Goal: Communication & Community: Share content

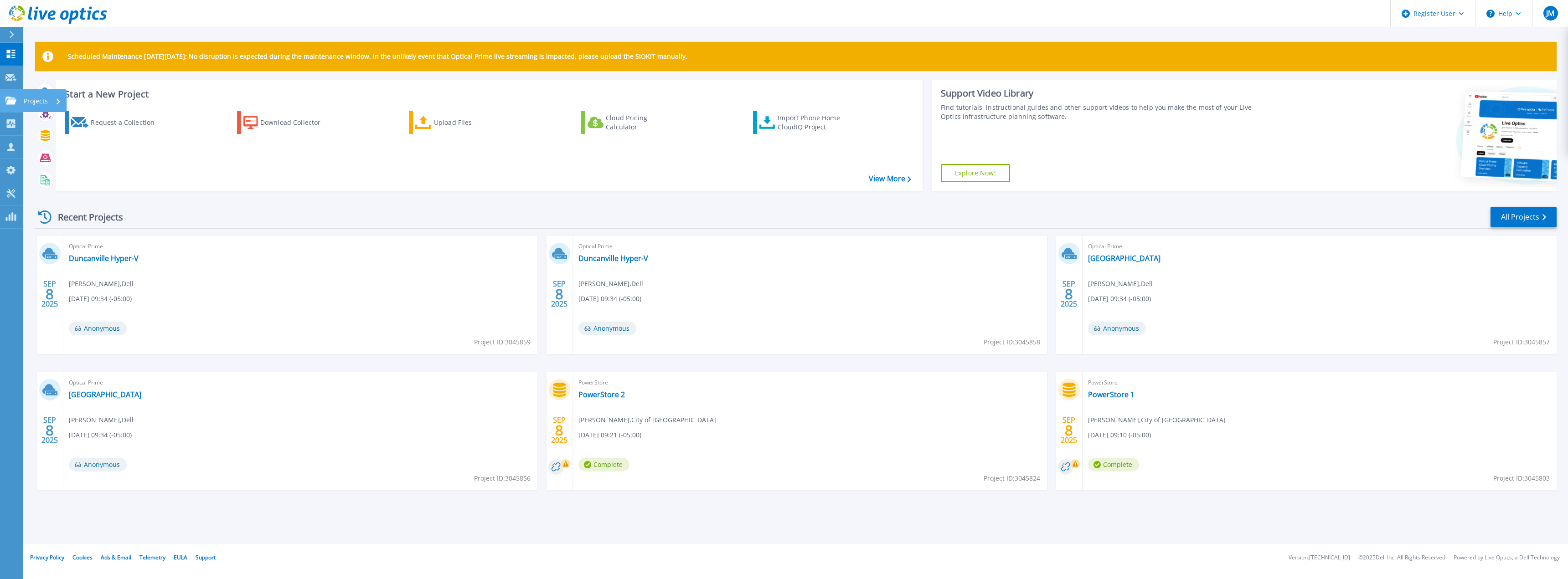
click at [29, 102] on p "Projects" at bounding box center [36, 101] width 24 height 24
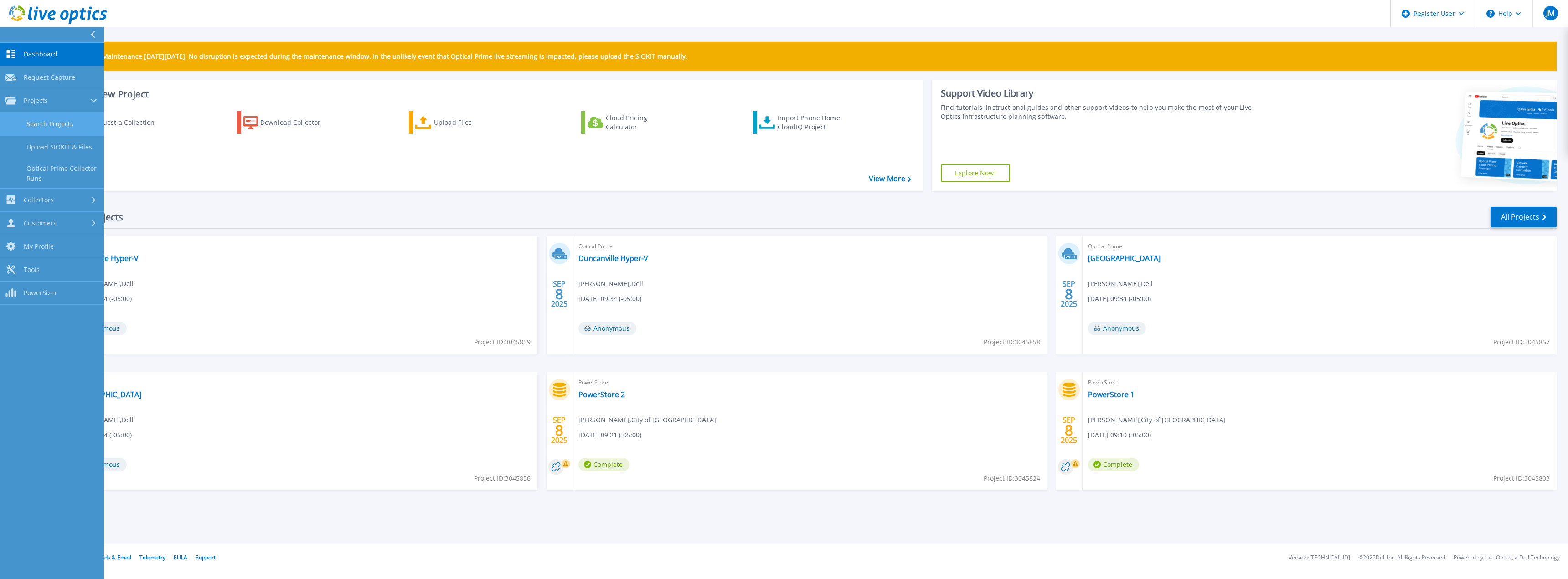
click at [49, 119] on link "Search Projects" at bounding box center [52, 124] width 104 height 23
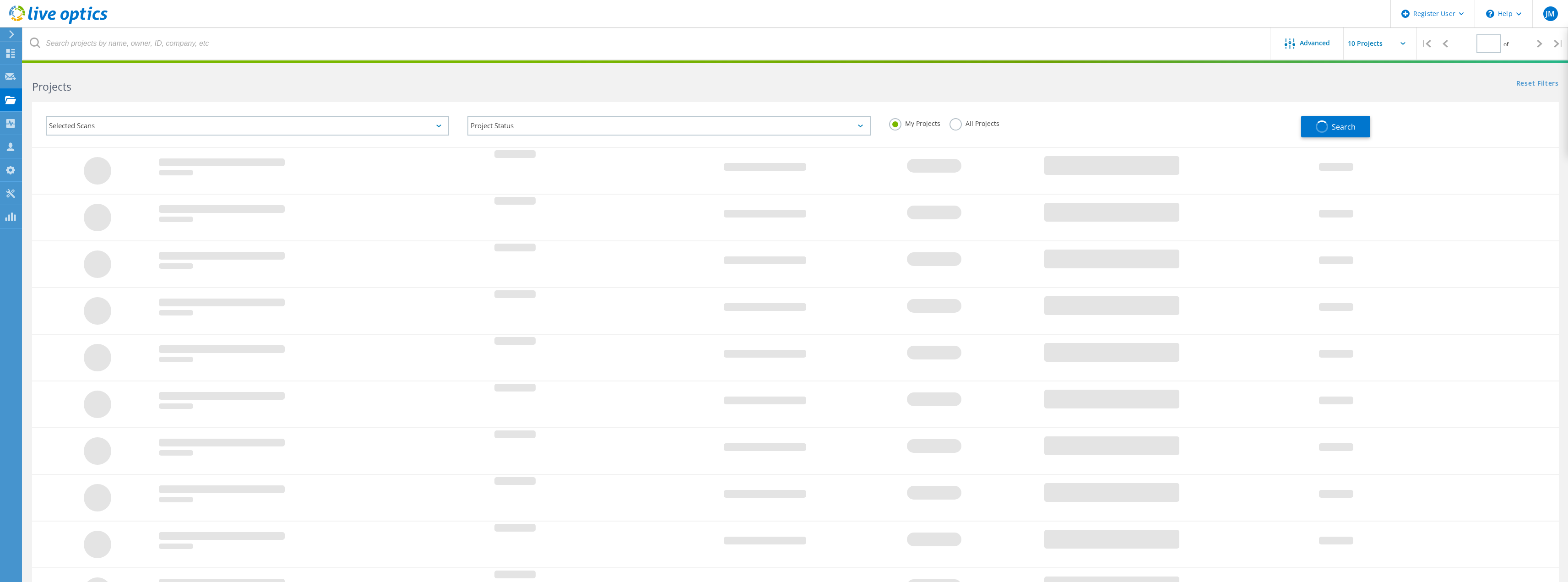
type input "1"
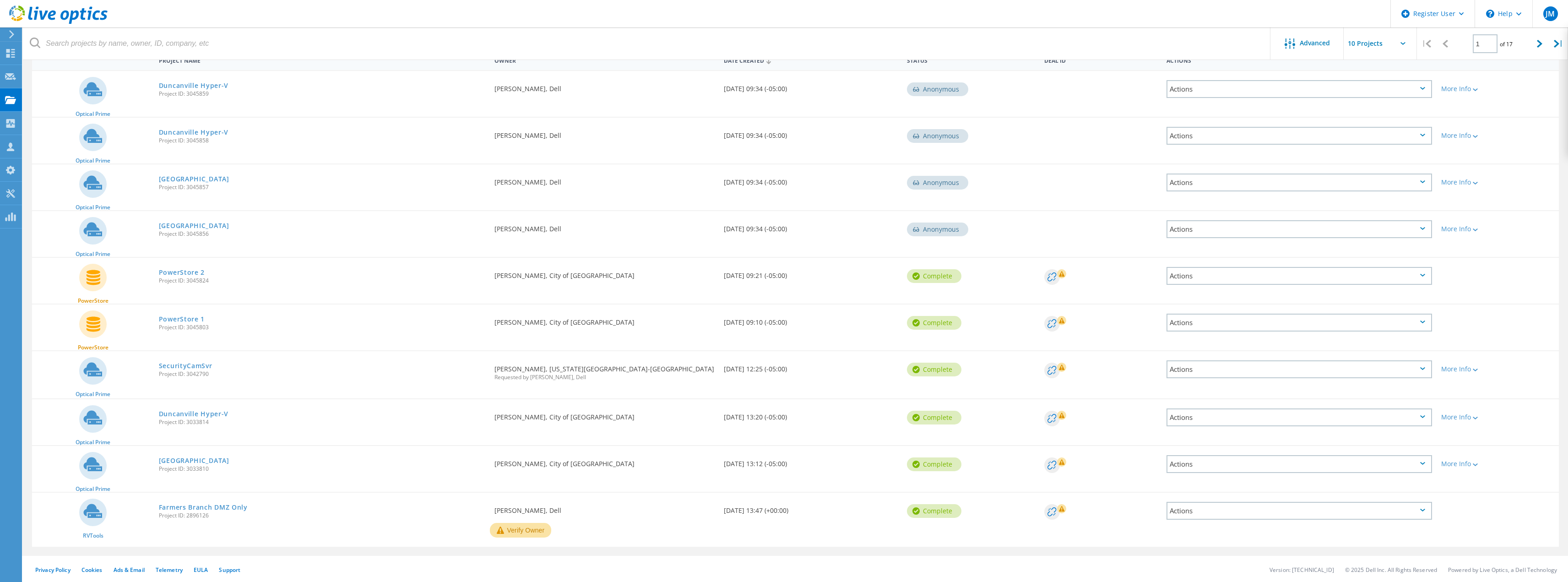
scroll to position [99, 0]
drag, startPoint x: 623, startPoint y: 366, endPoint x: 408, endPoint y: 366, distance: 215.0
click at [408, 366] on div "Optical Prime SecurityCamSvr Project ID: 3042790 Requested By [PERSON_NAME], [U…" at bounding box center [795, 373] width 1526 height 47
click at [244, 370] on span "Project ID: 3042790" at bounding box center [322, 372] width 327 height 6
click at [1264, 355] on div "Actions" at bounding box center [1299, 367] width 274 height 36
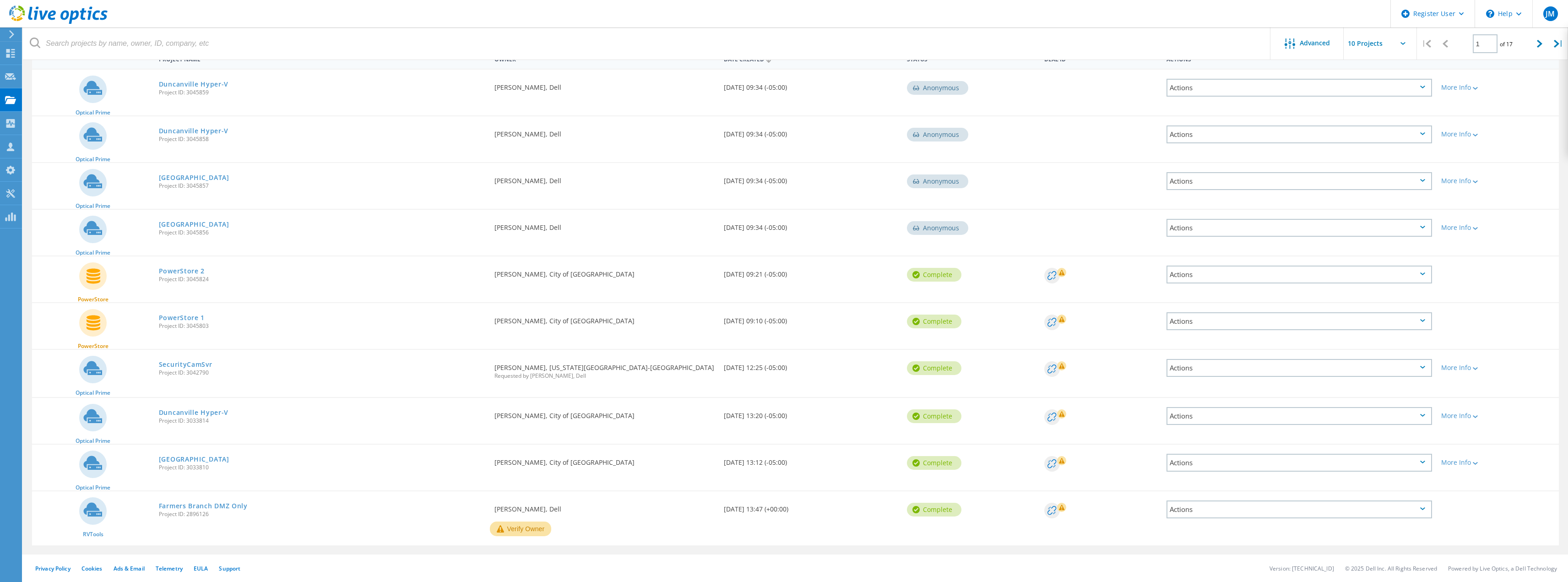
click at [1266, 367] on div "Actions" at bounding box center [1299, 367] width 265 height 18
click at [1204, 374] on div "Share" at bounding box center [1299, 375] width 263 height 14
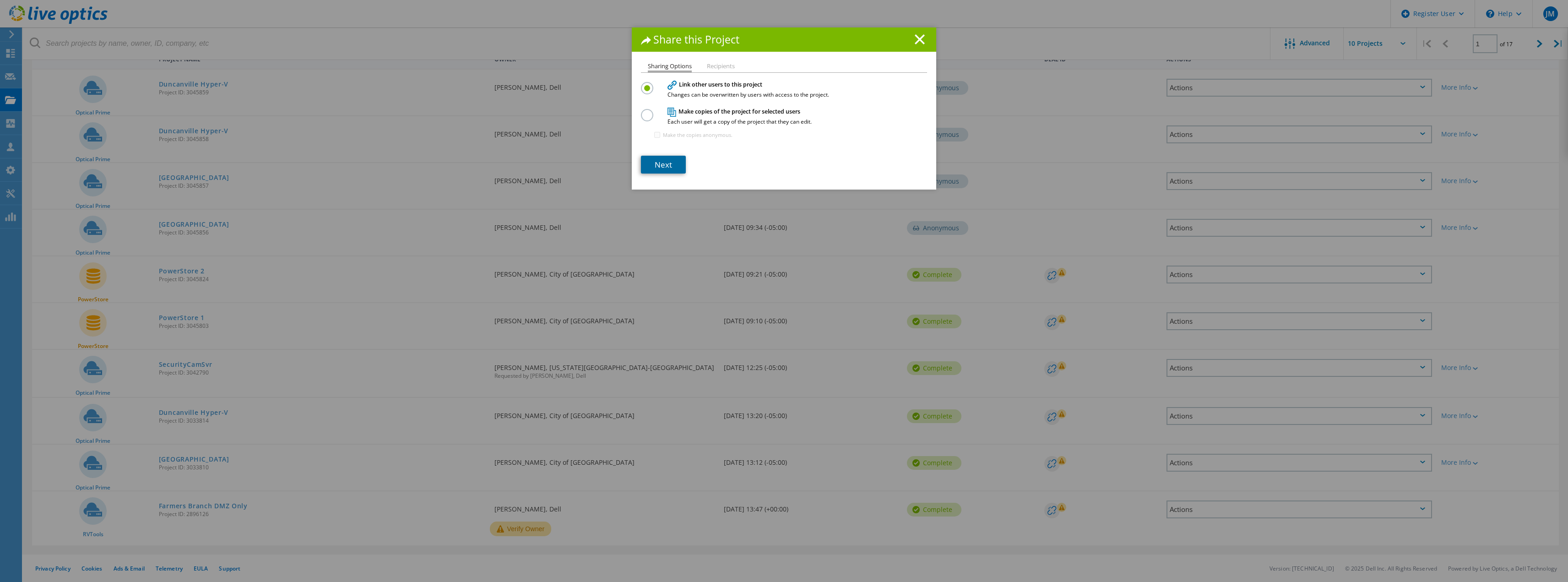
click at [661, 166] on link "Next" at bounding box center [663, 164] width 45 height 18
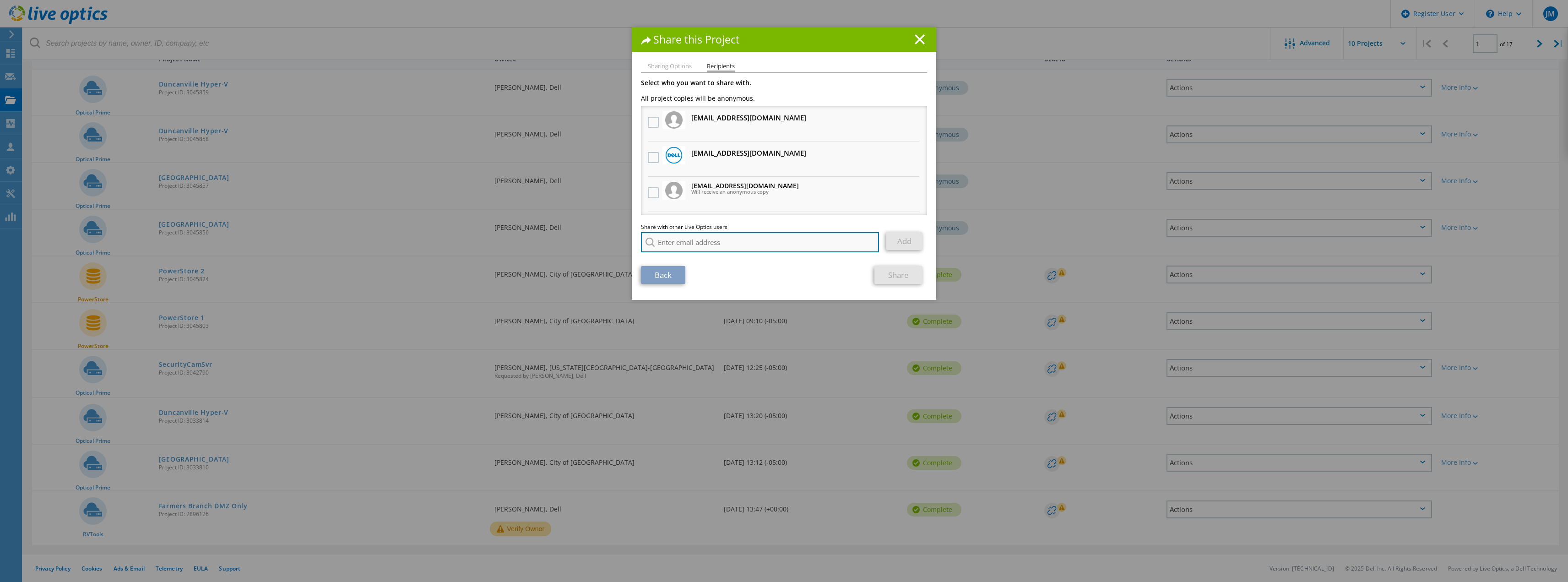
click at [742, 238] on input "search" at bounding box center [759, 242] width 238 height 20
type input "j"
type input "c"
paste input "John.Chang2@dell.com"
click at [768, 243] on input "John.Chang2@dell.com" at bounding box center [759, 242] width 238 height 20
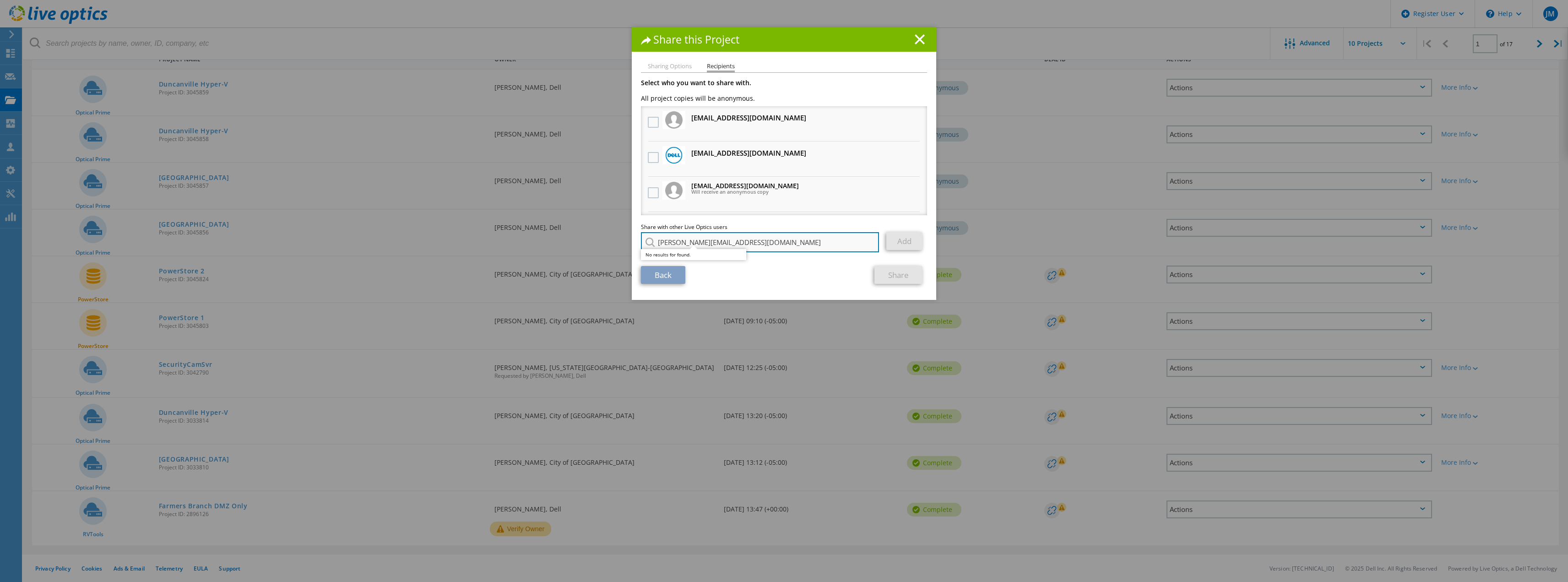
click at [767, 241] on input "John.Chang2@dell.com" at bounding box center [759, 242] width 238 height 20
click at [657, 240] on input "John.Chang2@dell.com" at bounding box center [759, 242] width 238 height 20
click at [676, 243] on input "John.Chang2@dell.com" at bounding box center [759, 242] width 238 height 20
click at [696, 243] on input "John.Chang2@dell.com" at bounding box center [759, 242] width 238 height 20
click at [797, 241] on input "John.Chang2@dell.com" at bounding box center [759, 242] width 238 height 20
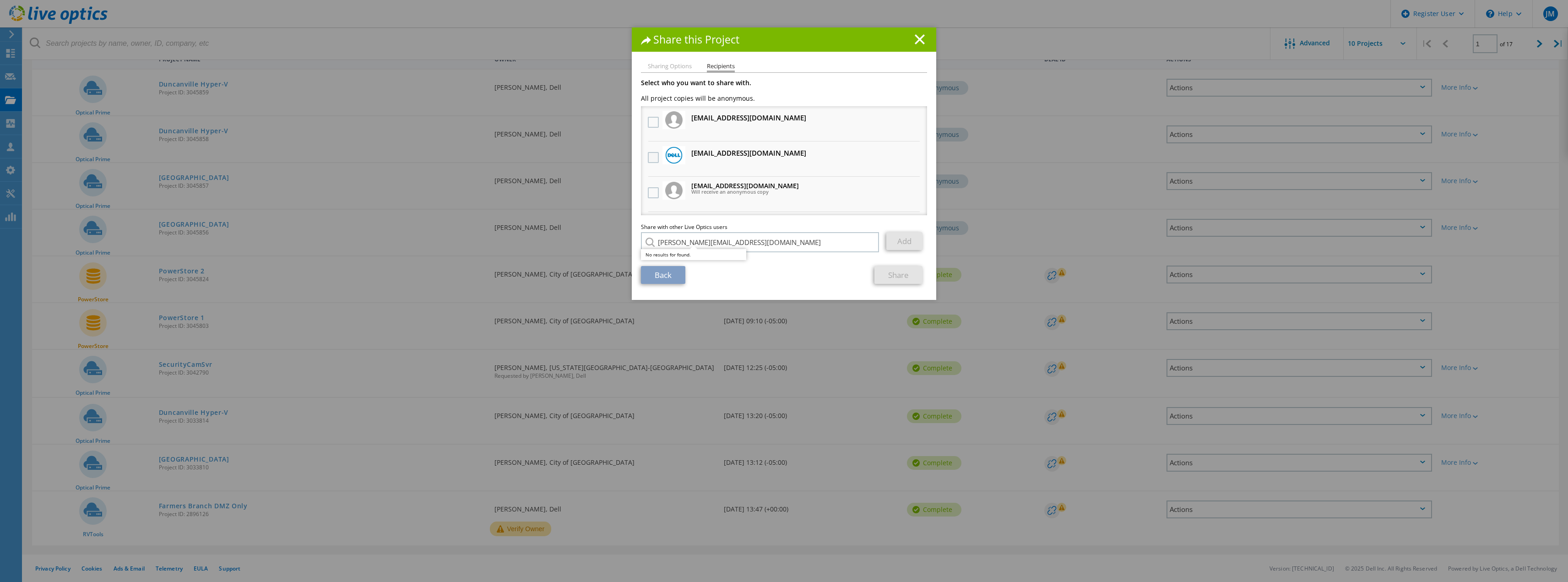
click at [653, 161] on label at bounding box center [655, 158] width 13 height 11
click at [0, 0] on input "checkbox" at bounding box center [0, 0] width 0 height 0
click at [734, 241] on input "John.Chang2@dell.com" at bounding box center [759, 242] width 238 height 20
type input "J"
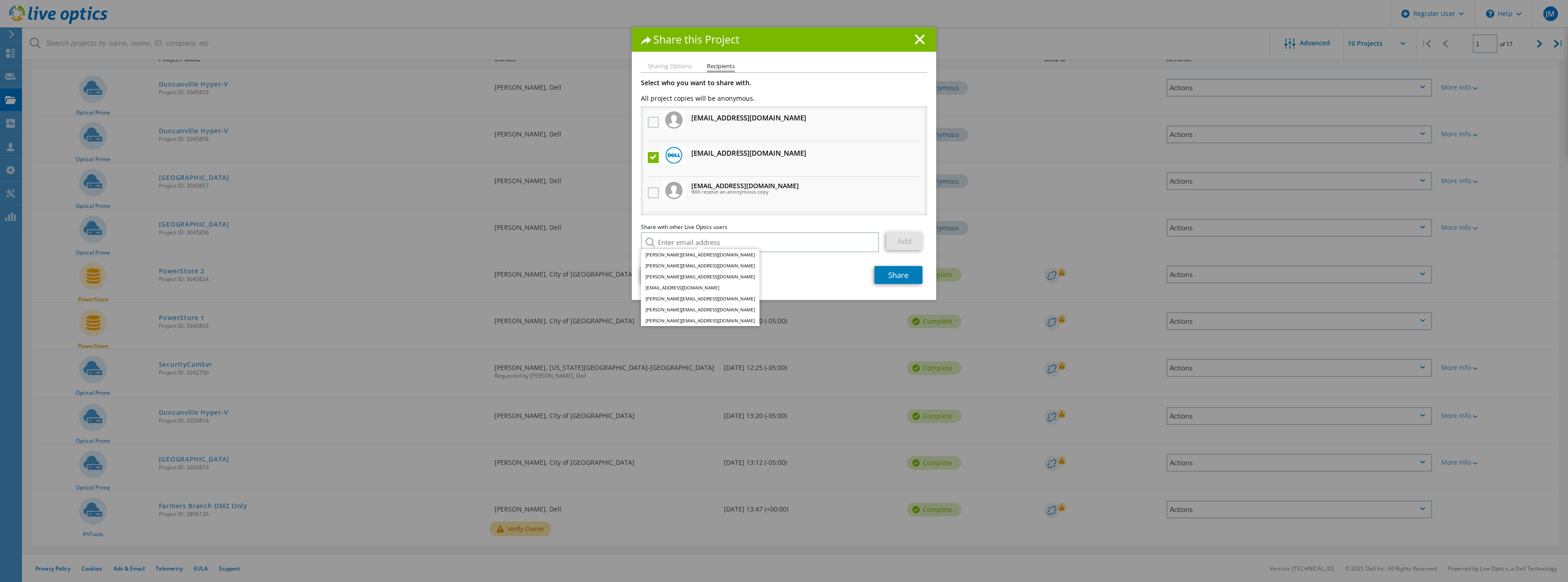
drag, startPoint x: 664, startPoint y: 65, endPoint x: 669, endPoint y: 65, distance: 5.0
click at [664, 65] on li "Sharing Options" at bounding box center [670, 67] width 44 height 7
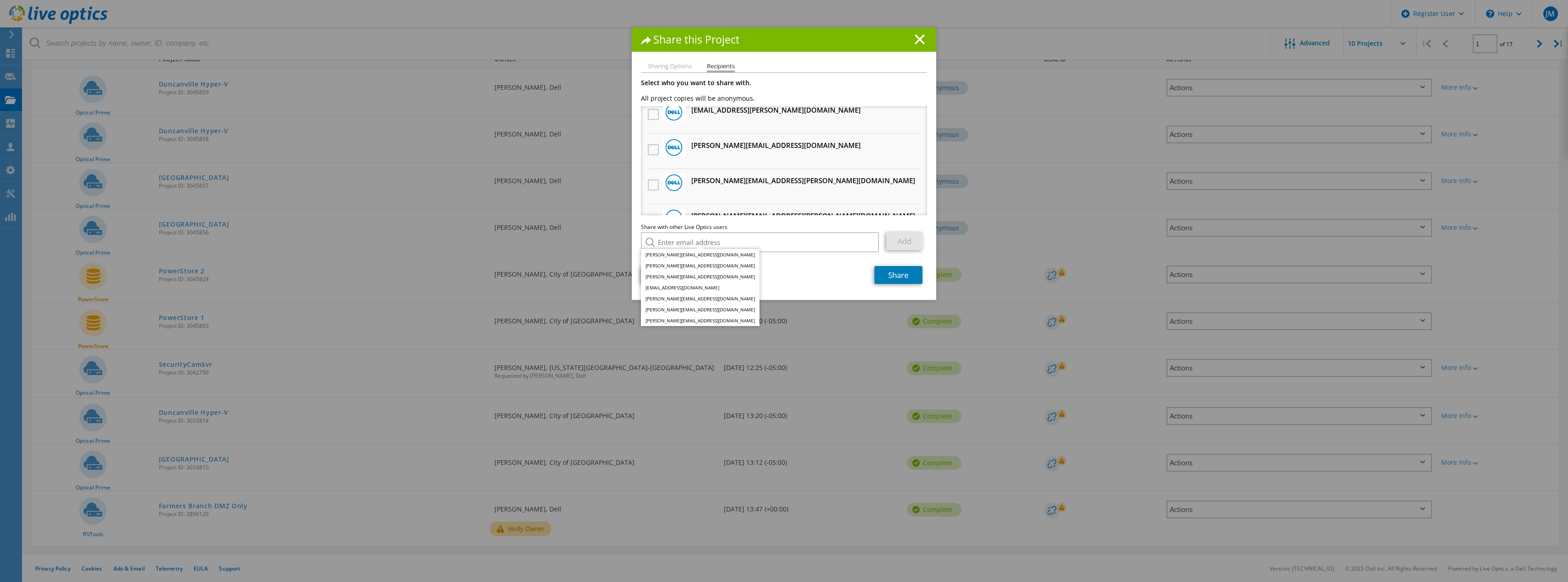
scroll to position [0, 0]
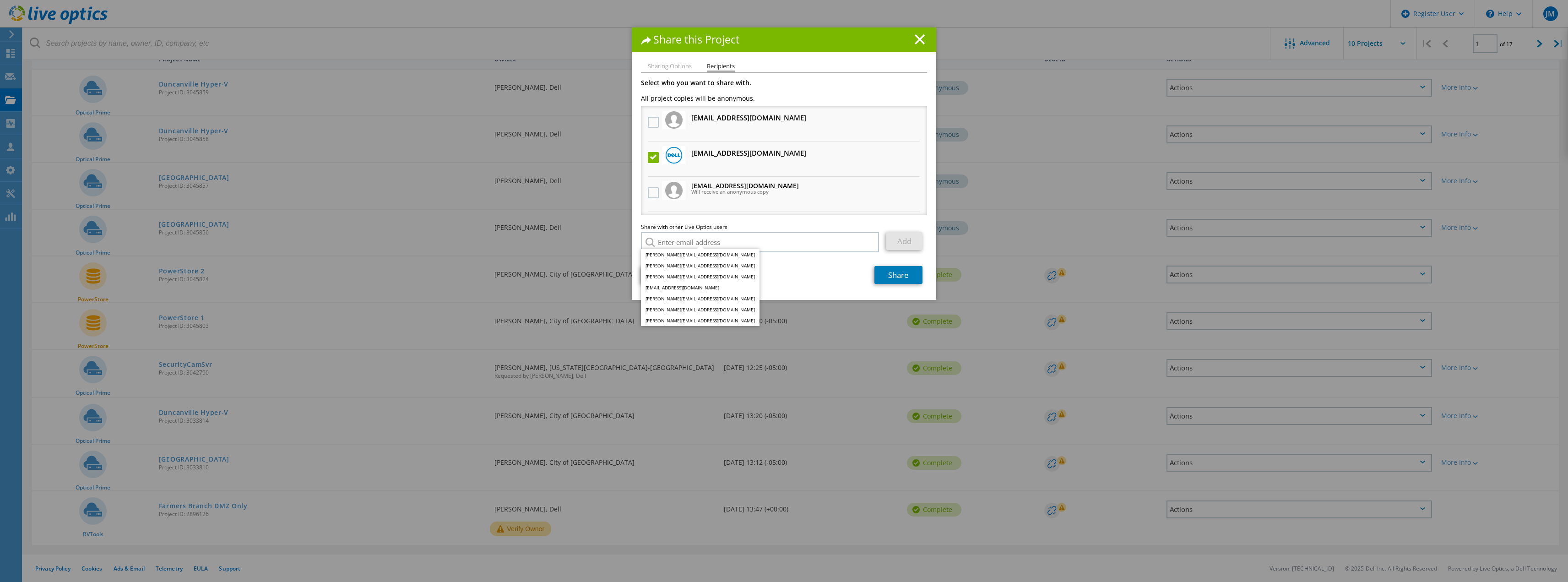
click at [913, 46] on div "Share this Project" at bounding box center [784, 40] width 304 height 24
click at [915, 42] on icon at bounding box center [919, 39] width 10 height 10
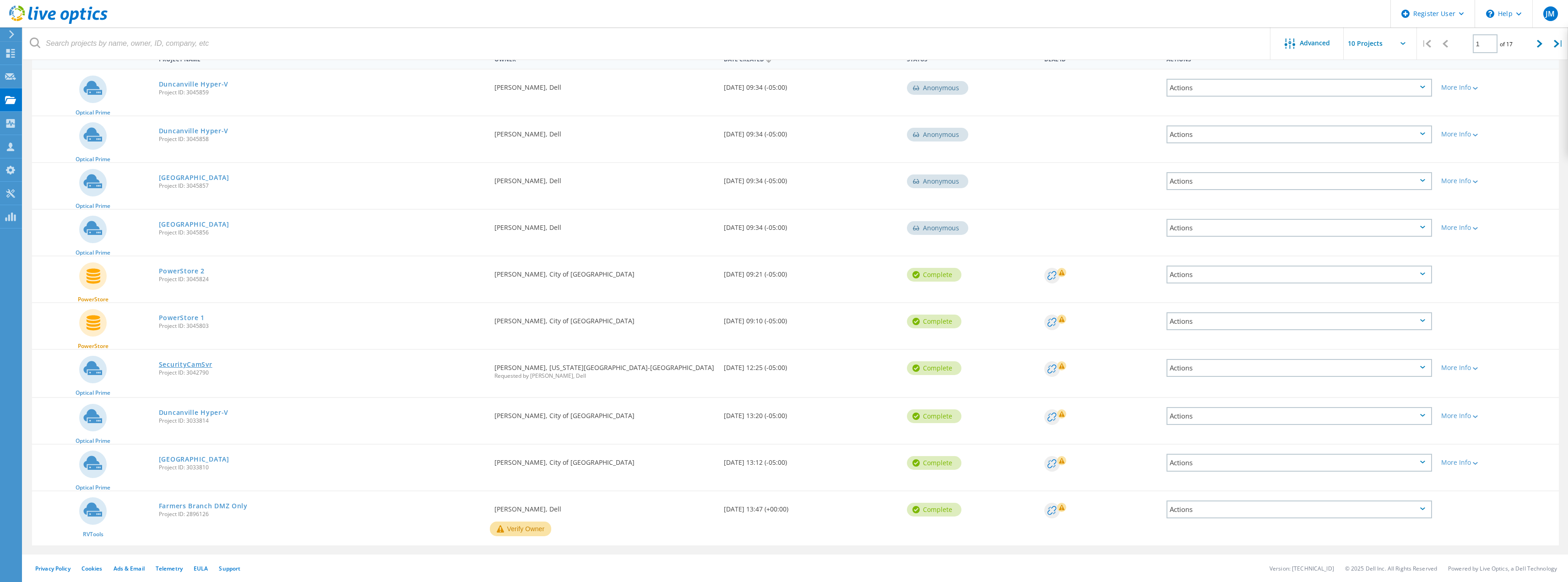
click at [207, 366] on link "SecurityCamSvr" at bounding box center [186, 364] width 54 height 6
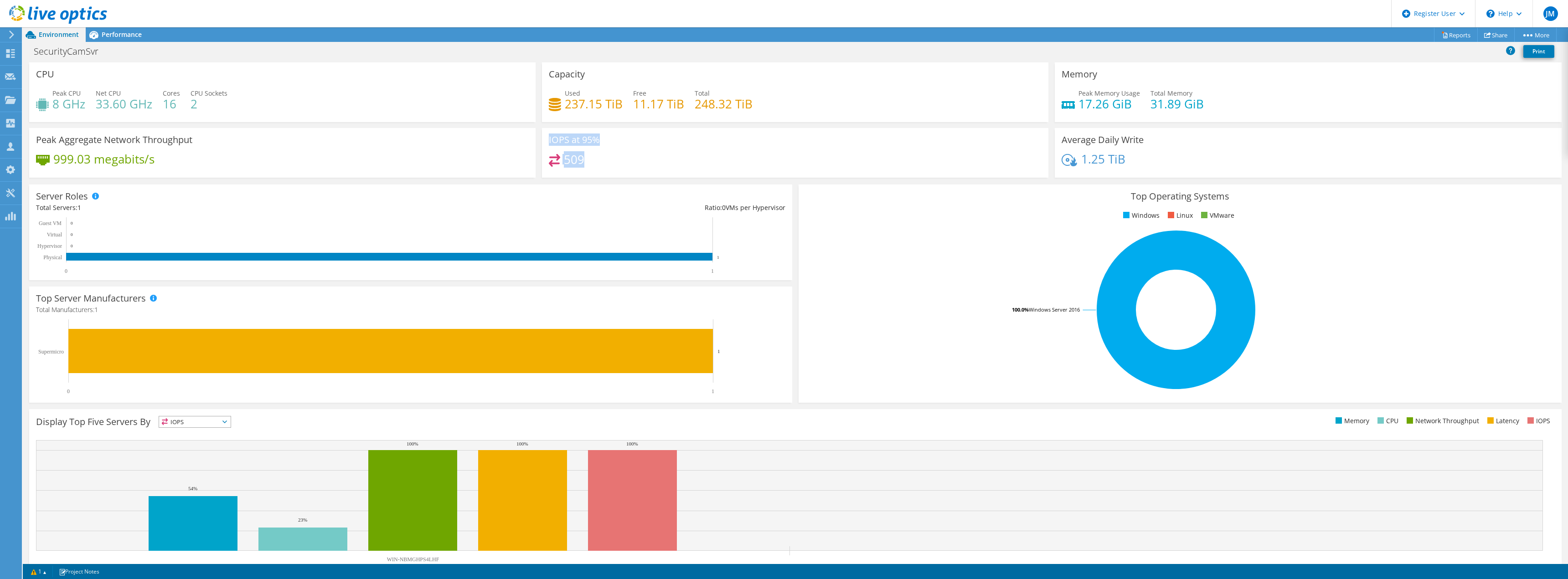
drag, startPoint x: 619, startPoint y: 163, endPoint x: 547, endPoint y: 136, distance: 76.9
click at [547, 136] on div "IOPS at 95% 509" at bounding box center [795, 153] width 506 height 50
click at [549, 136] on h3 "IOPS at 95%" at bounding box center [575, 140] width 51 height 10
drag, startPoint x: 547, startPoint y: 140, endPoint x: 650, endPoint y: 159, distance: 104.7
click at [650, 159] on div "IOPS at 95% 509" at bounding box center [795, 153] width 506 height 50
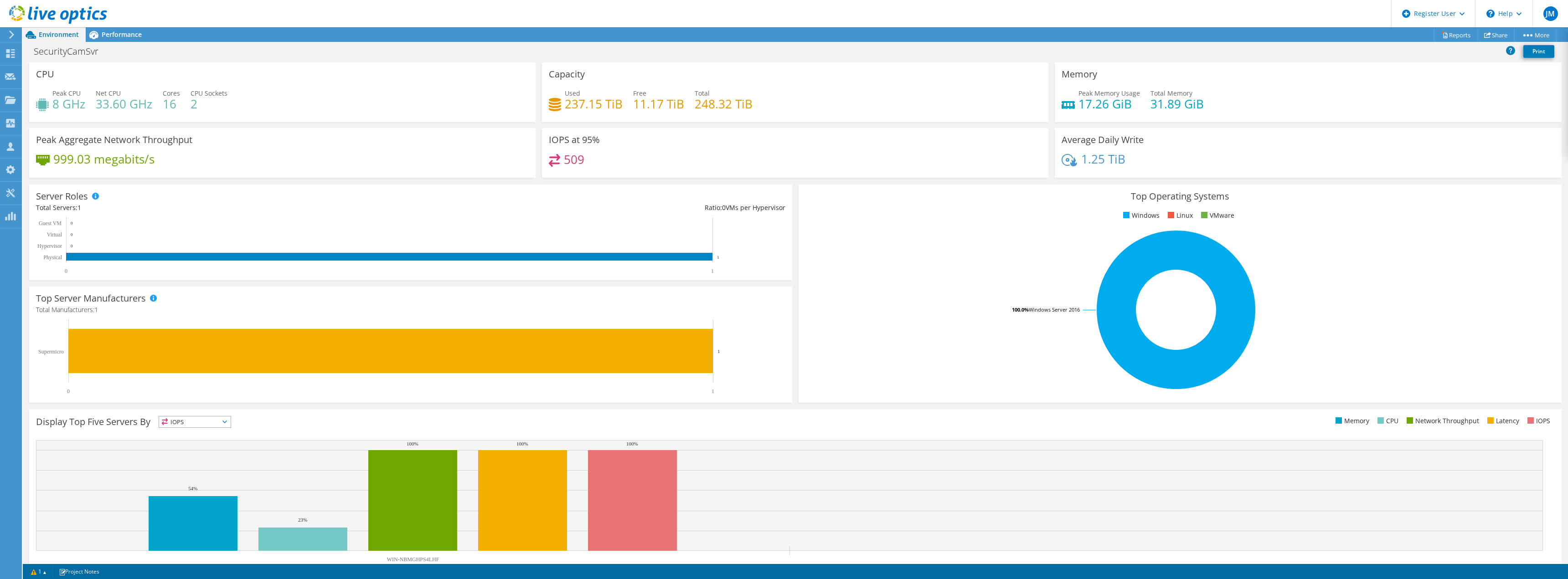
click at [650, 159] on div "509" at bounding box center [795, 164] width 492 height 19
drag, startPoint x: 694, startPoint y: 159, endPoint x: 547, endPoint y: 142, distance: 148.0
click at [547, 142] on div "IOPS at 95% 509" at bounding box center [795, 153] width 506 height 50
click at [135, 40] on div "Performance" at bounding box center [117, 35] width 63 height 15
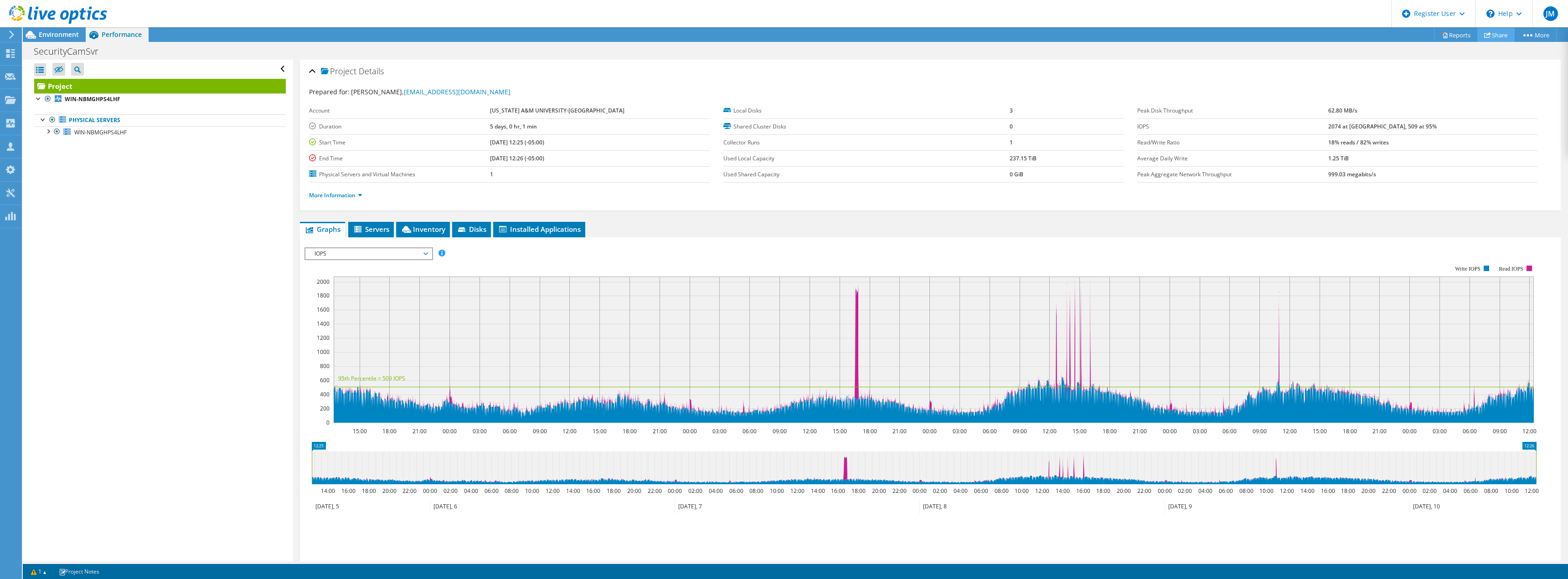
click at [1493, 33] on link "Share" at bounding box center [1496, 35] width 37 height 14
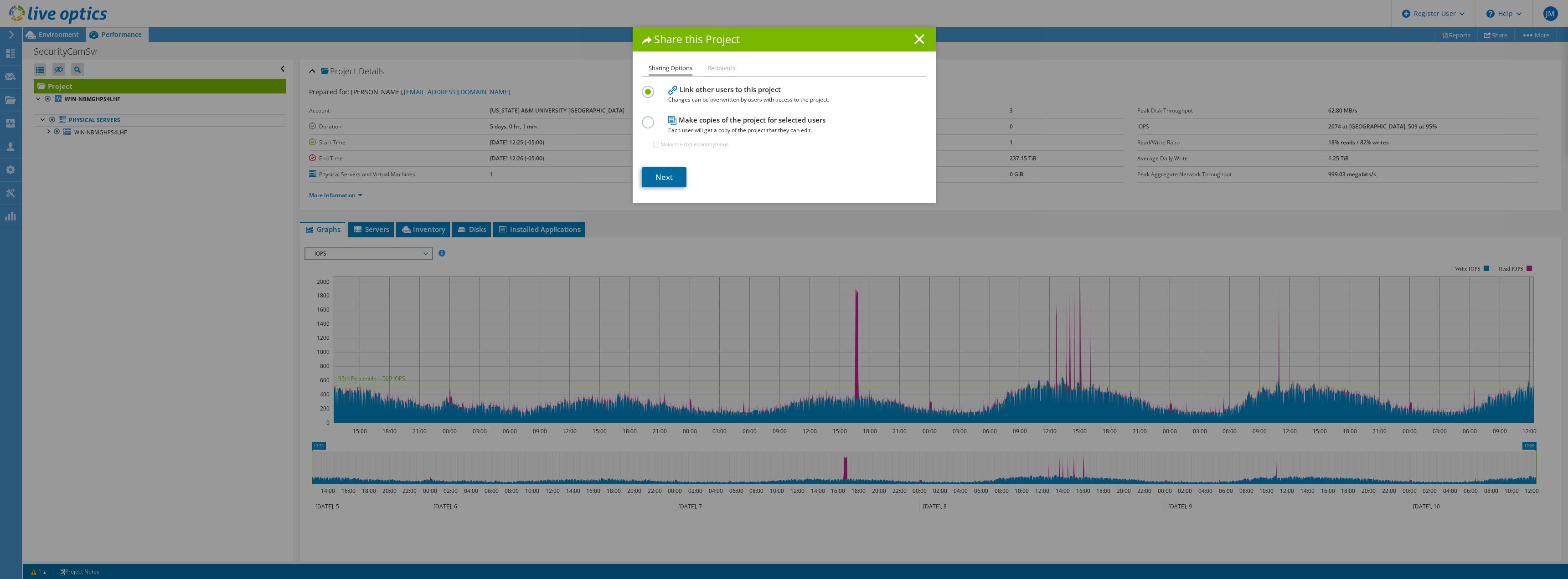
click at [668, 168] on link "Next" at bounding box center [663, 177] width 44 height 20
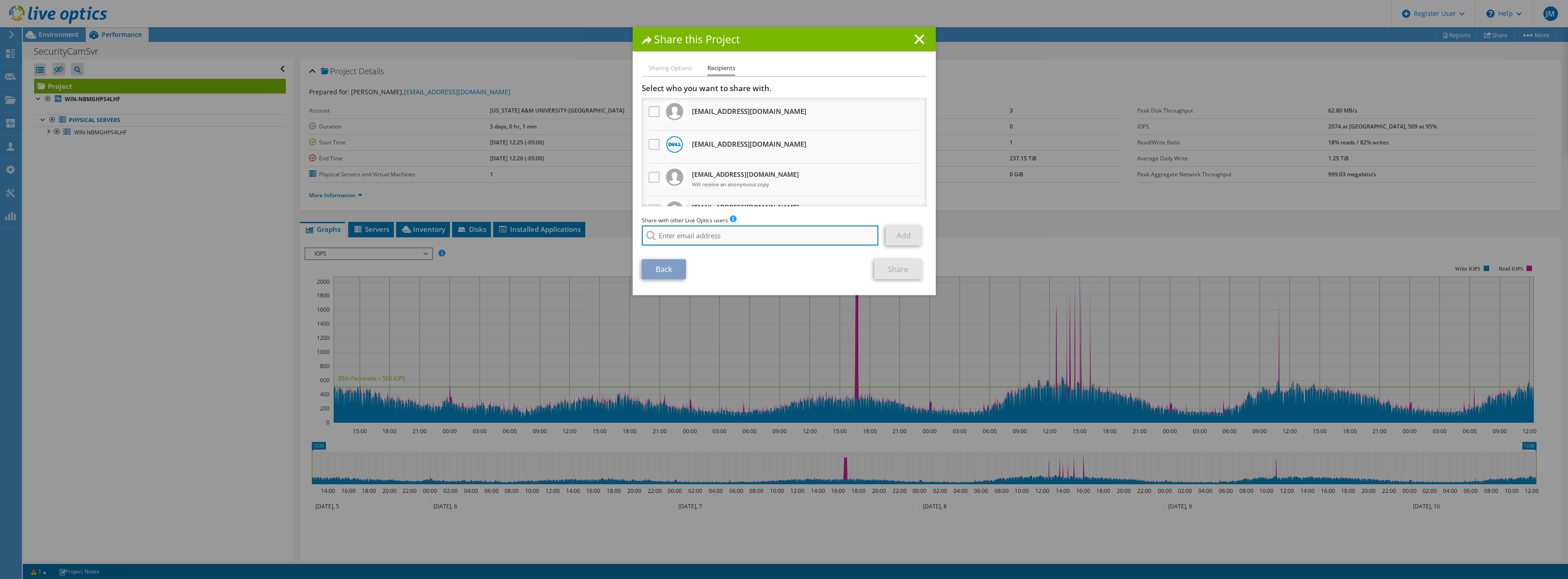
click at [723, 231] on input "search" at bounding box center [760, 235] width 237 height 20
type input "j"
click at [701, 246] on li "John_Chang3@Dell.com" at bounding box center [694, 248] width 105 height 11
type input "John_Chang3@Dell.com"
click at [897, 239] on link "Add" at bounding box center [903, 235] width 36 height 20
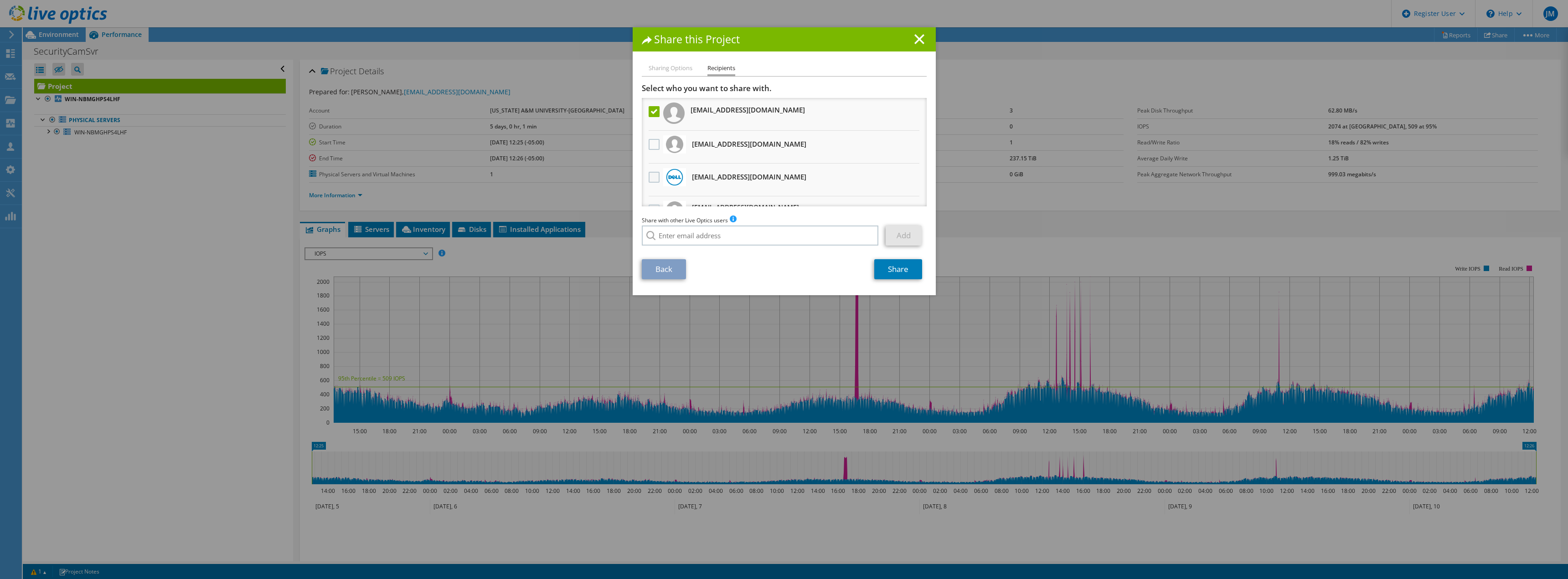
click at [654, 175] on label at bounding box center [656, 177] width 13 height 11
click at [0, 0] on input "checkbox" at bounding box center [0, 0] width 0 height 0
click at [889, 268] on link "Share" at bounding box center [898, 269] width 48 height 20
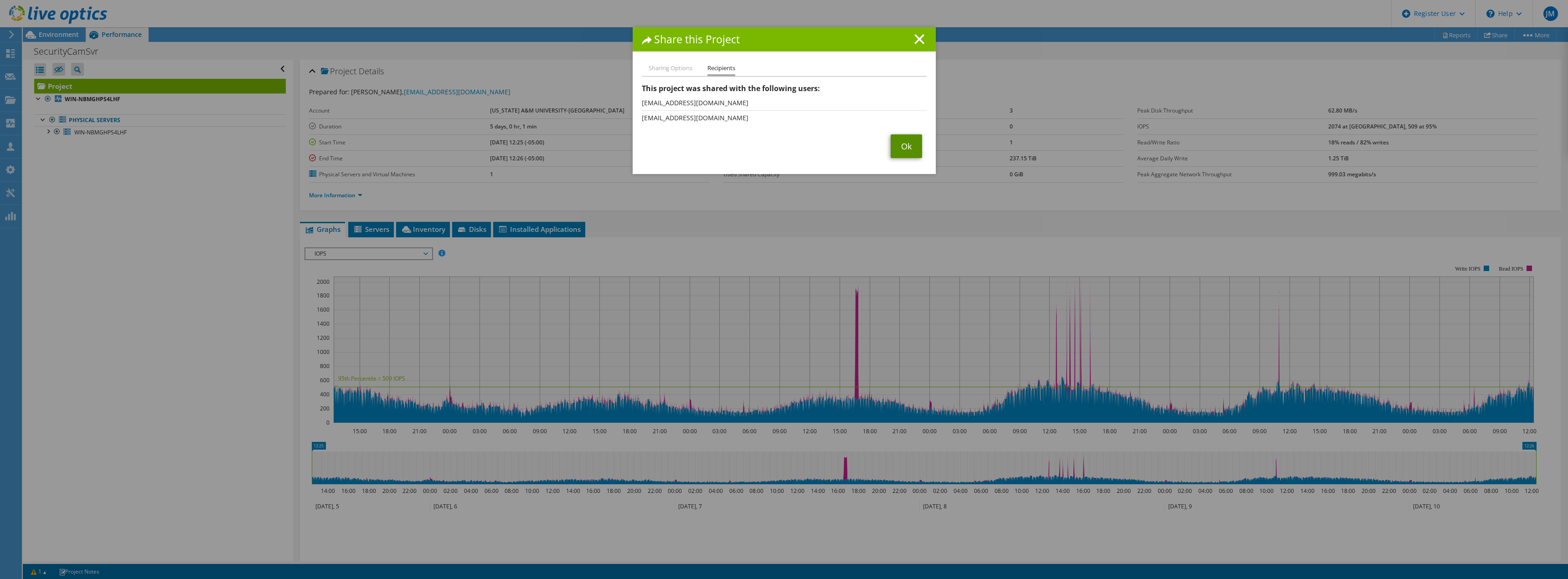
click at [897, 151] on link "Ok" at bounding box center [906, 146] width 32 height 24
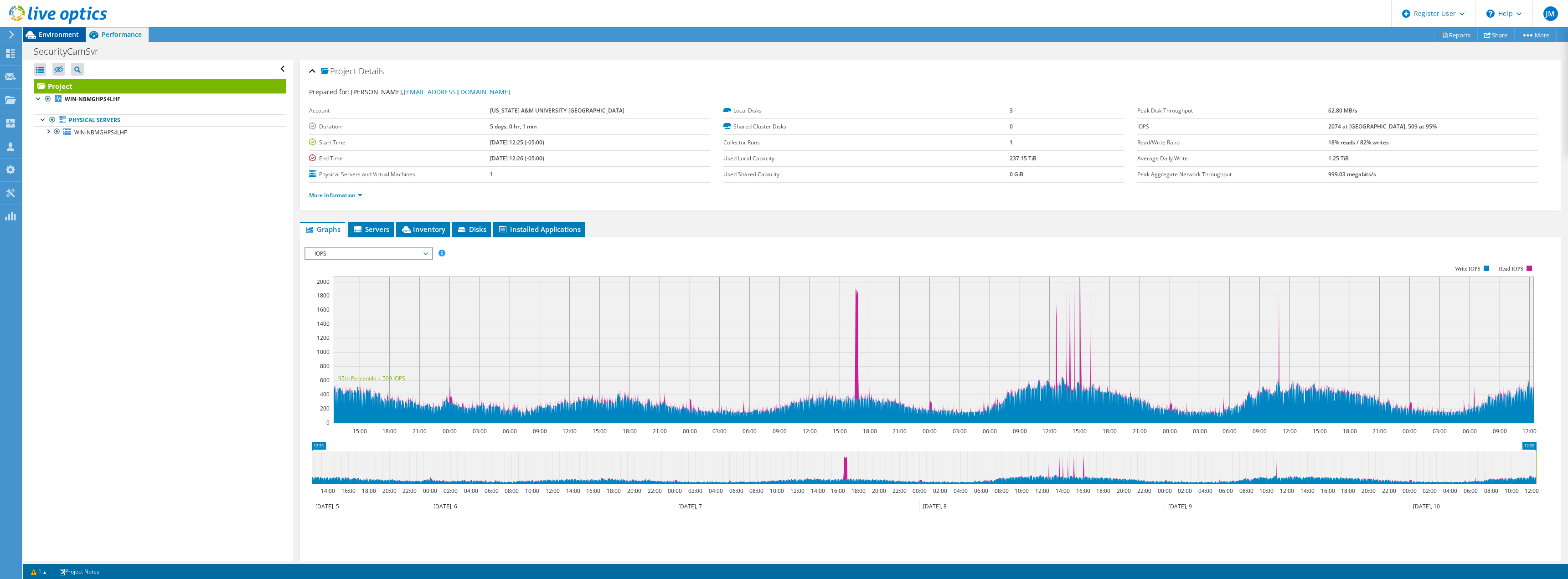
click at [51, 35] on span "Environment" at bounding box center [59, 34] width 40 height 9
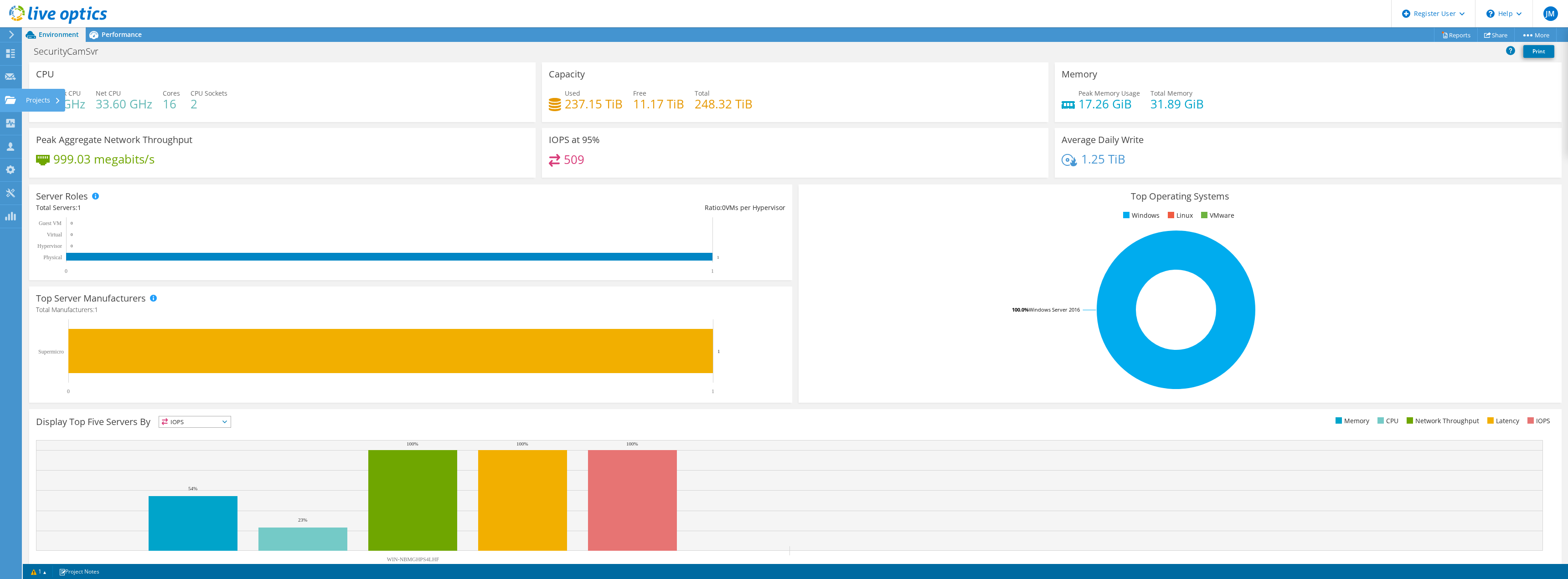
click at [61, 102] on div "Projects" at bounding box center [43, 100] width 44 height 23
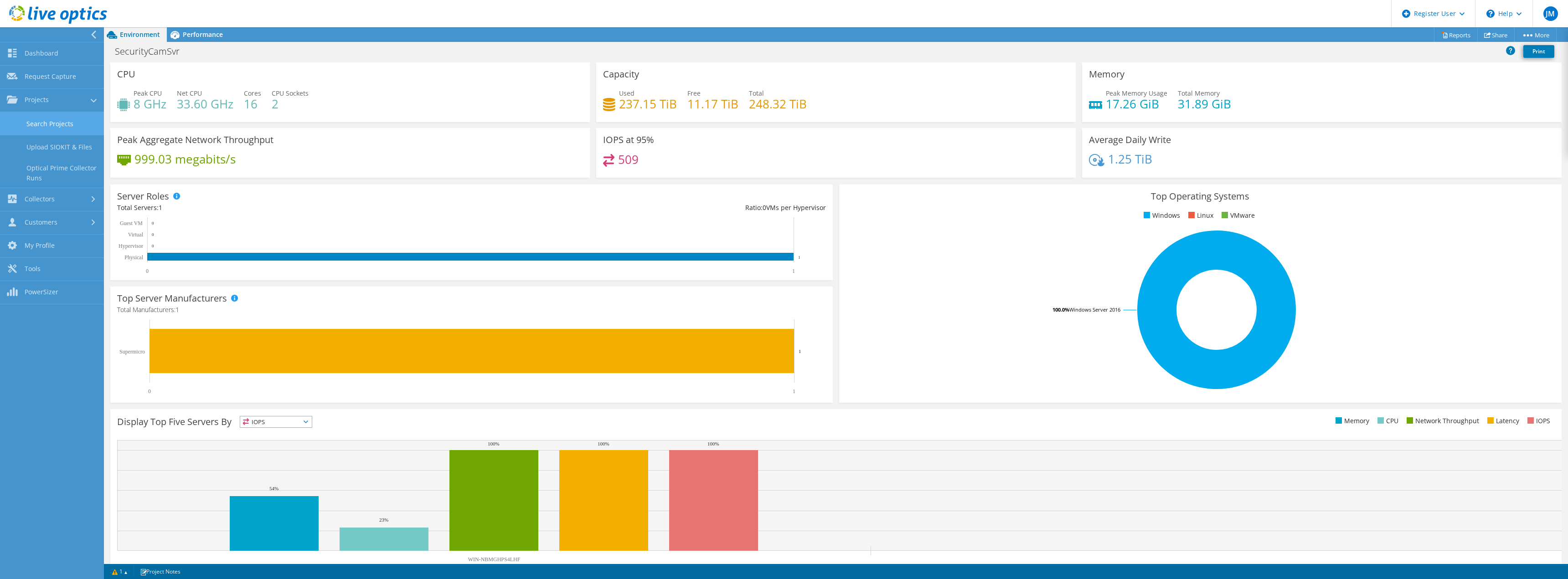
click at [54, 133] on link "Search Projects" at bounding box center [52, 123] width 104 height 23
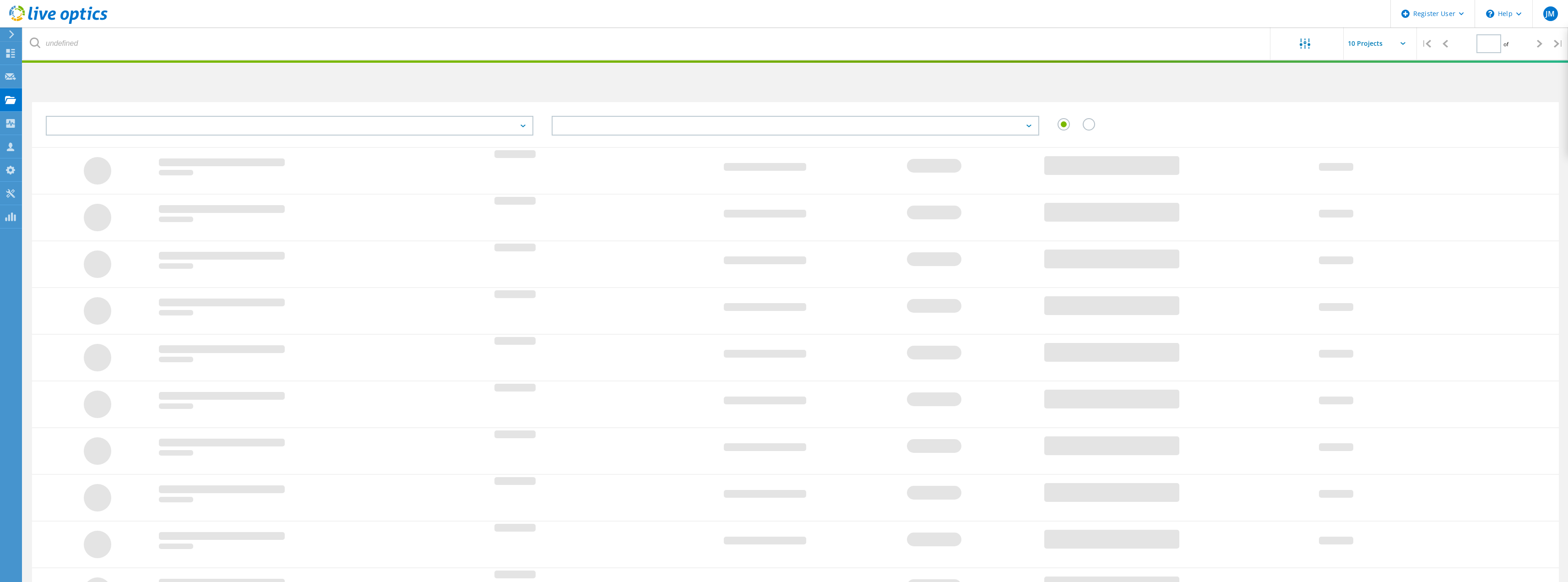
type input "1"
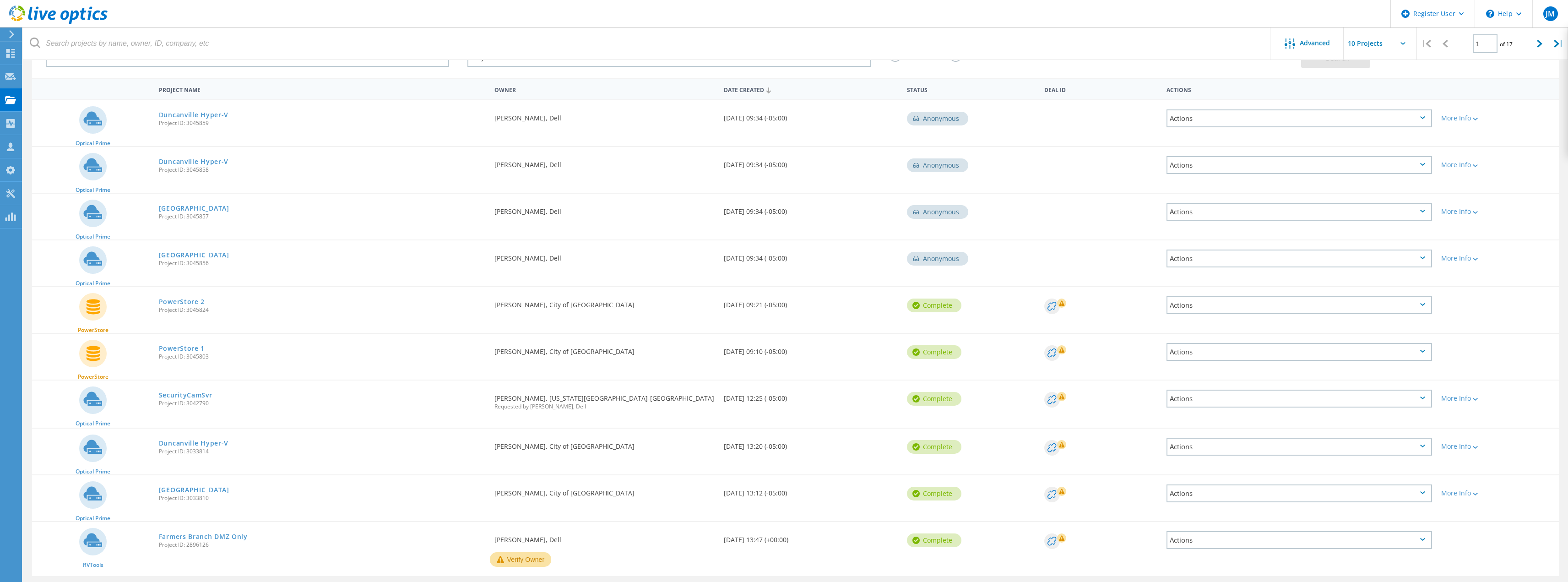
scroll to position [92, 0]
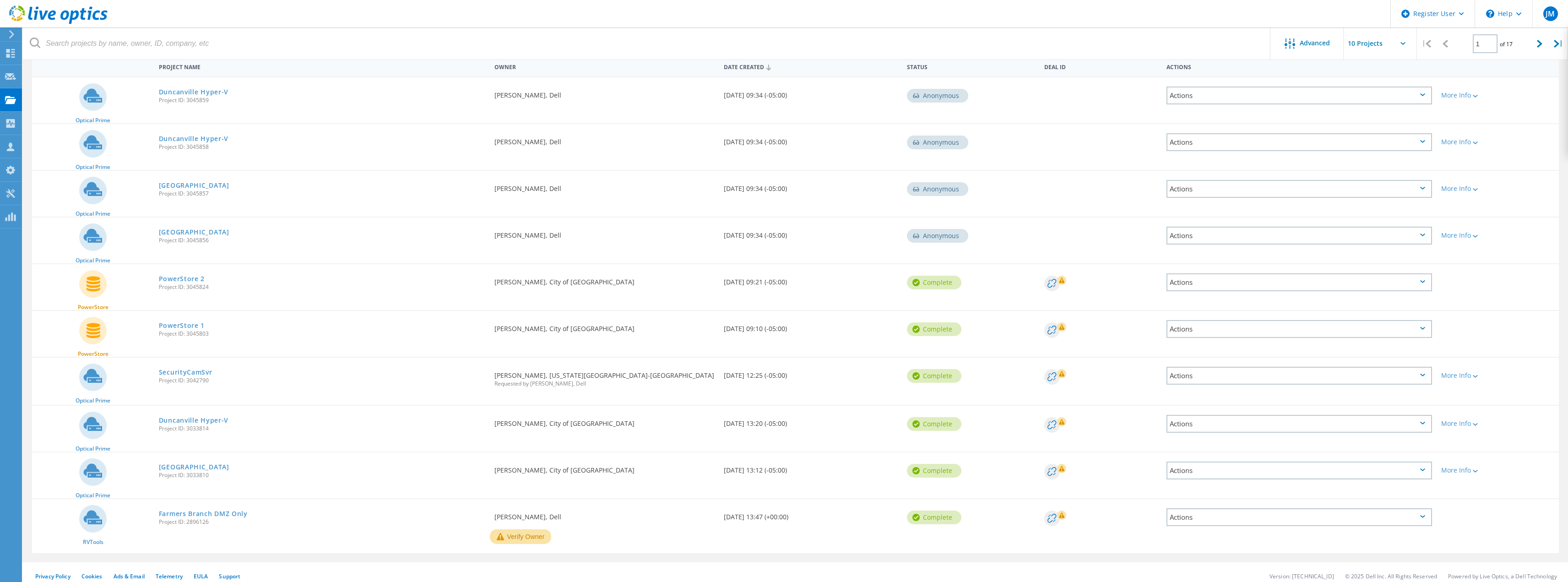
click at [199, 382] on span "Project ID: 3042790" at bounding box center [322, 380] width 327 height 6
copy span "3042790"
drag, startPoint x: 652, startPoint y: 377, endPoint x: 484, endPoint y: 376, distance: 168.0
click at [484, 376] on div "Optical Prime SecurityCamSvr Project ID: 3042790 Requested By Scott Smith, TEXA…" at bounding box center [795, 381] width 1526 height 47
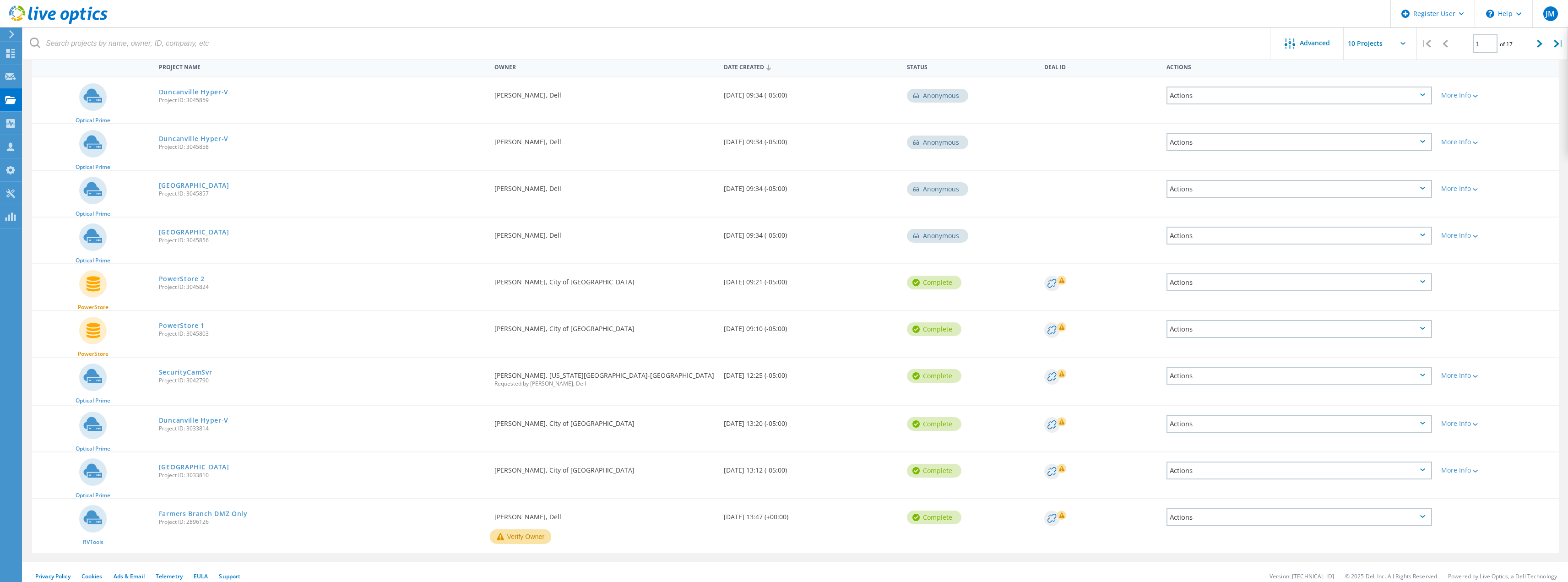
click at [532, 381] on span "Requested by Jeremy Mason, Dell" at bounding box center [604, 383] width 219 height 6
drag, startPoint x: 506, startPoint y: 374, endPoint x: 594, endPoint y: 372, distance: 88.0
click at [594, 372] on div "Requested By Scott Smith, TEXAS A&M UNIVERSITY-TEXARKANA Requested by Jeremy Ma…" at bounding box center [604, 377] width 229 height 38
click at [183, 373] on link "SecurityCamSvr" at bounding box center [186, 372] width 54 height 6
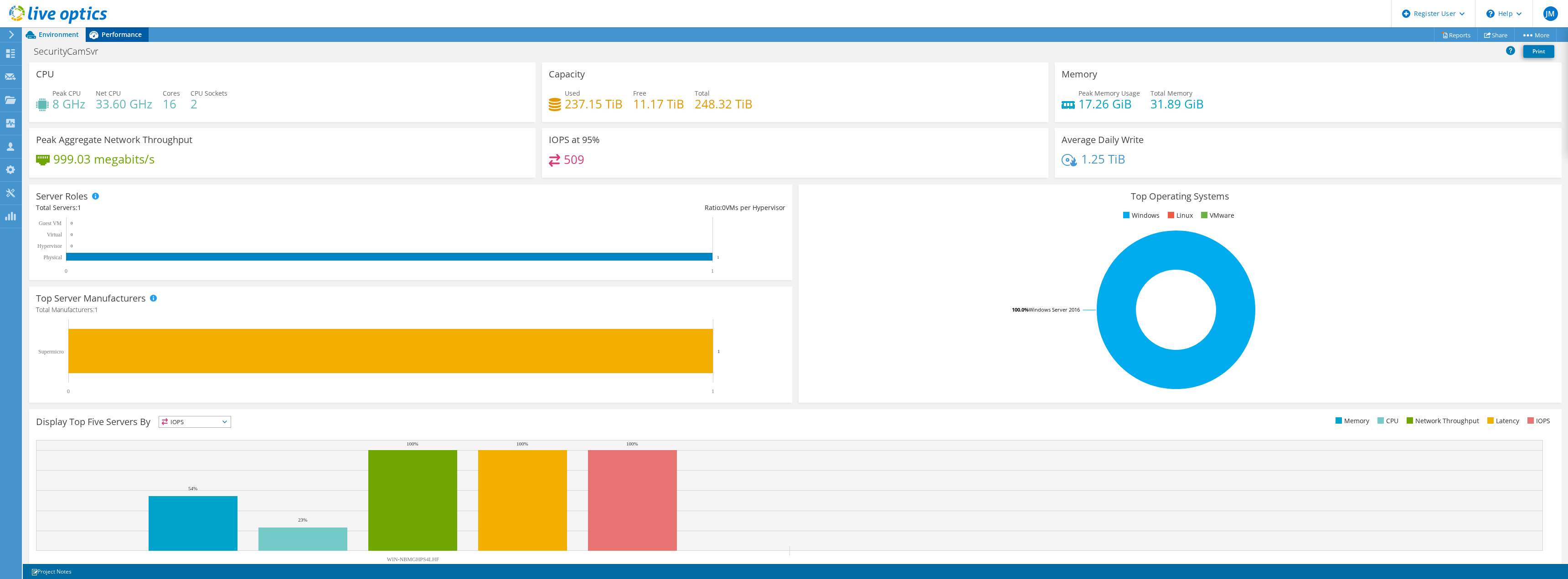
click at [133, 35] on span "Performance" at bounding box center [122, 34] width 40 height 9
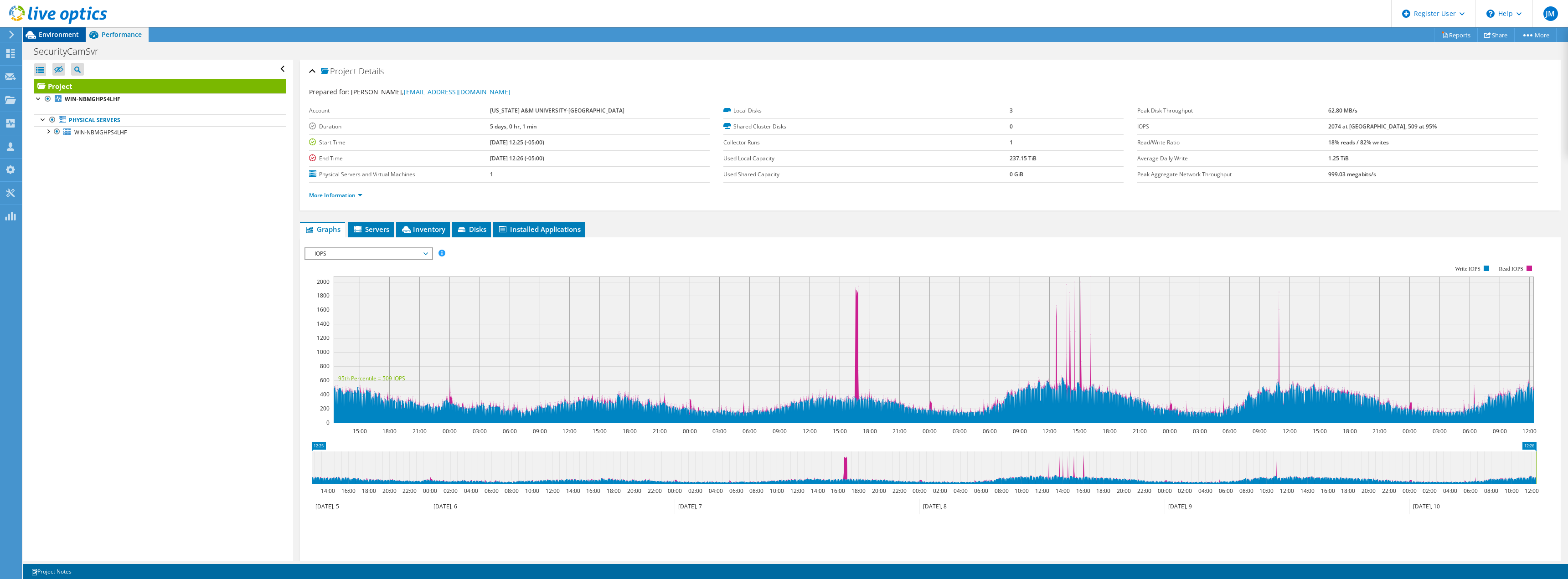
click at [61, 34] on span "Environment" at bounding box center [59, 34] width 40 height 9
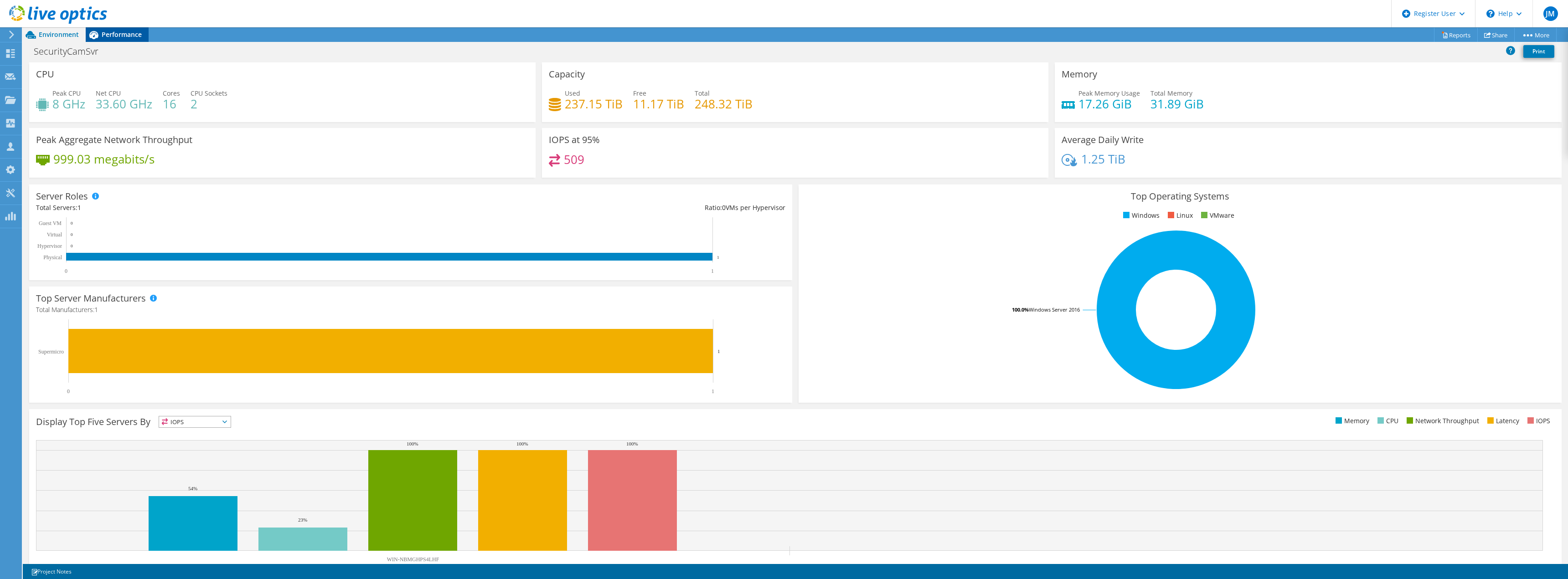
click at [101, 33] on icon at bounding box center [94, 35] width 16 height 16
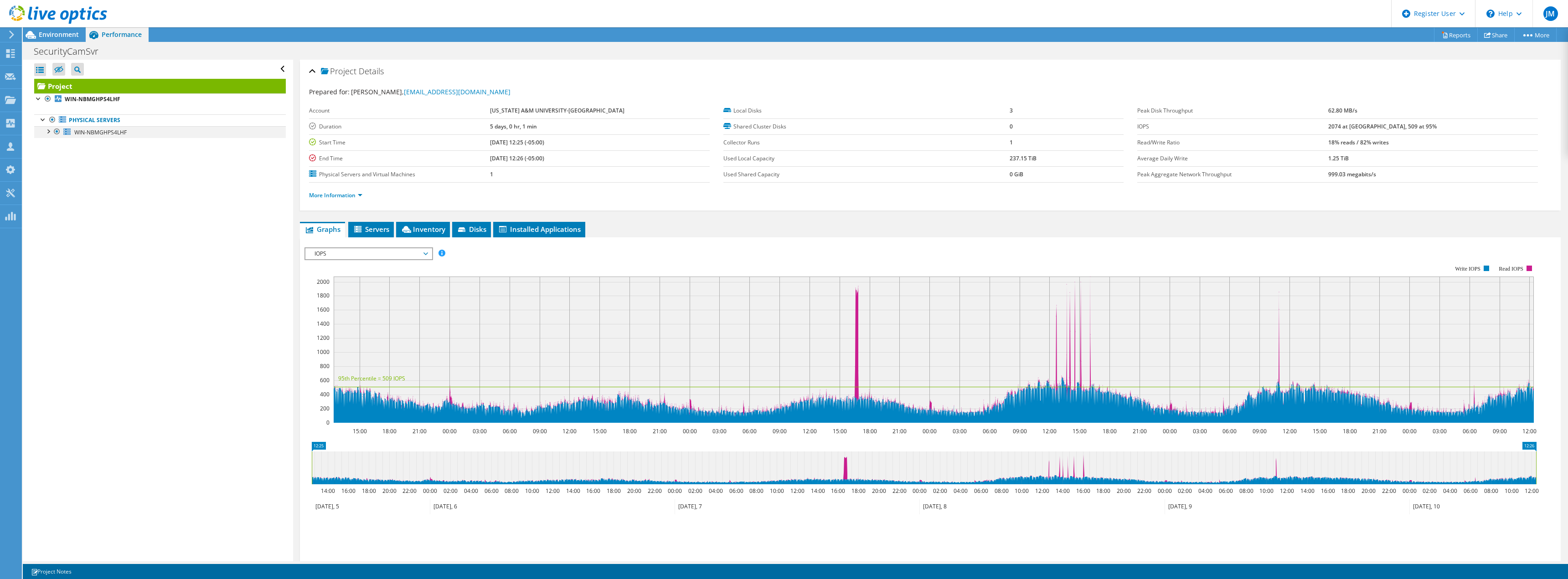
click at [50, 132] on div at bounding box center [47, 130] width 9 height 9
click at [48, 131] on div at bounding box center [47, 130] width 9 height 9
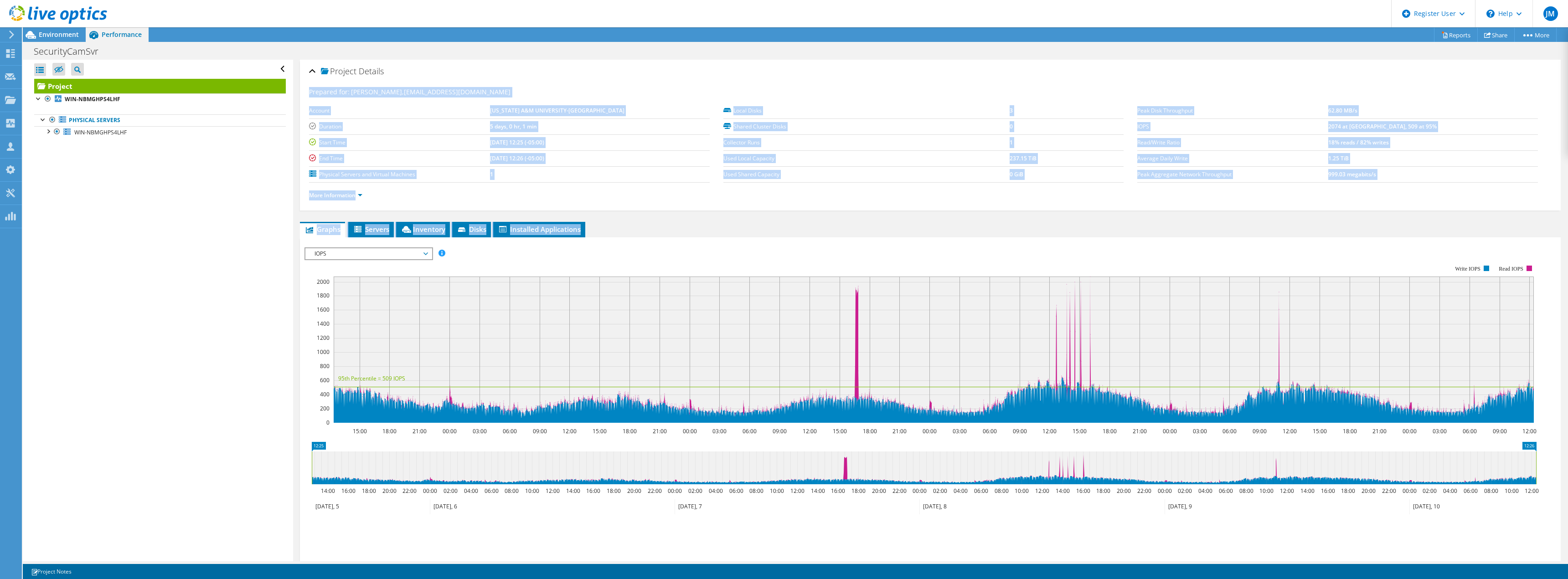
drag, startPoint x: 299, startPoint y: 89, endPoint x: 1423, endPoint y: 208, distance: 1130.3
click at [1416, 217] on div "Project Details Prepared for: [PERSON_NAME], [EMAIL_ADDRESS][DOMAIN_NAME] Accou…" at bounding box center [931, 340] width 1275 height 561
click at [1444, 189] on ul "More Information" at bounding box center [930, 194] width 1242 height 12
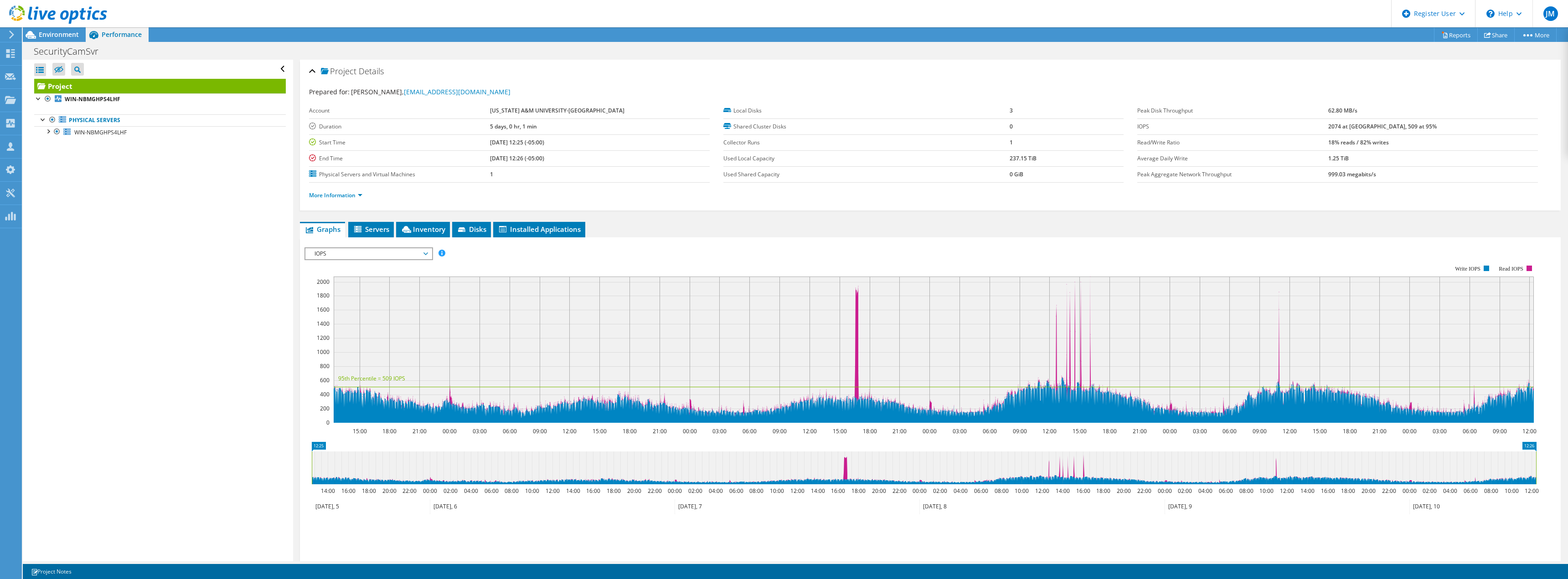
drag, startPoint x: 1452, startPoint y: 186, endPoint x: 303, endPoint y: 71, distance: 1154.7
click at [303, 71] on div "Project Details Prepared for: [PERSON_NAME], [EMAIL_ADDRESS][DOMAIN_NAME] Accou…" at bounding box center [930, 135] width 1261 height 151
click at [304, 71] on div "Project Details Prepared for: [PERSON_NAME], [EMAIL_ADDRESS][DOMAIN_NAME] Accou…" at bounding box center [930, 135] width 1261 height 151
drag, startPoint x: 305, startPoint y: 68, endPoint x: 651, endPoint y: 184, distance: 364.9
click at [651, 184] on div "Project Details Prepared for: [PERSON_NAME], [EMAIL_ADDRESS][DOMAIN_NAME] Accou…" at bounding box center [930, 135] width 1261 height 151
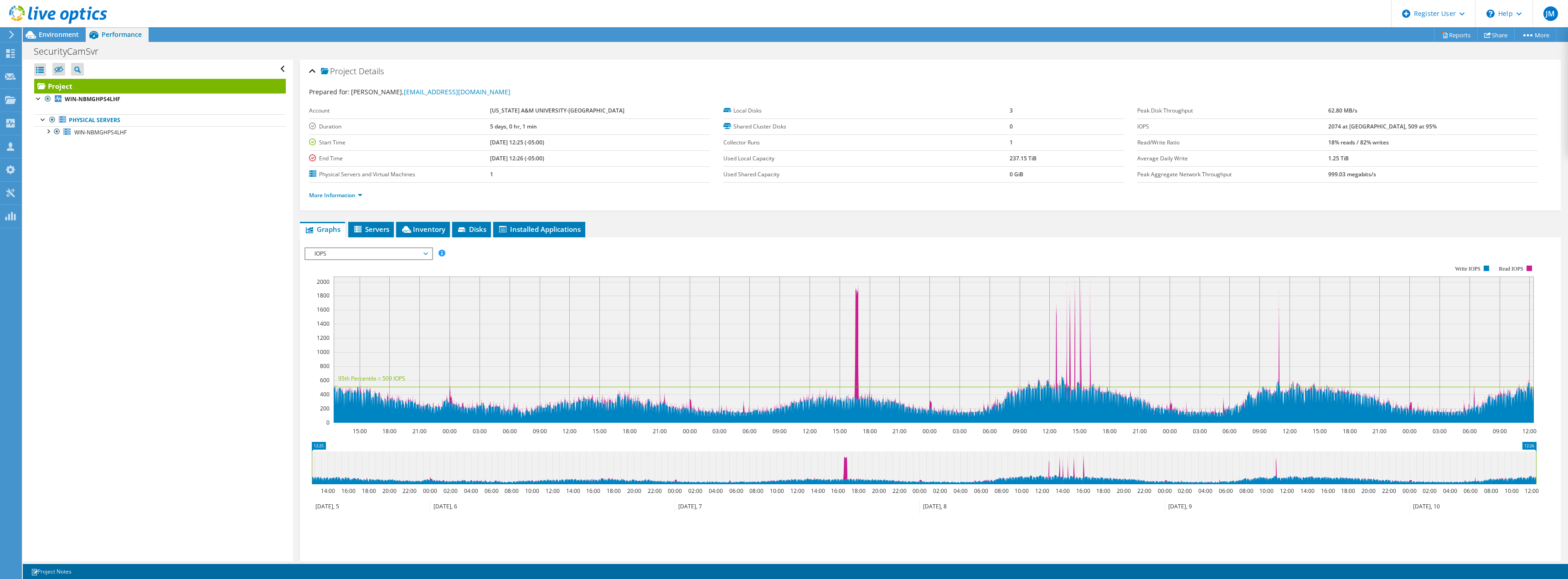
click at [649, 186] on div "More Information" at bounding box center [930, 195] width 1242 height 26
click at [364, 195] on li "More Information" at bounding box center [338, 195] width 59 height 10
click at [358, 197] on link "More Information" at bounding box center [336, 195] width 54 height 8
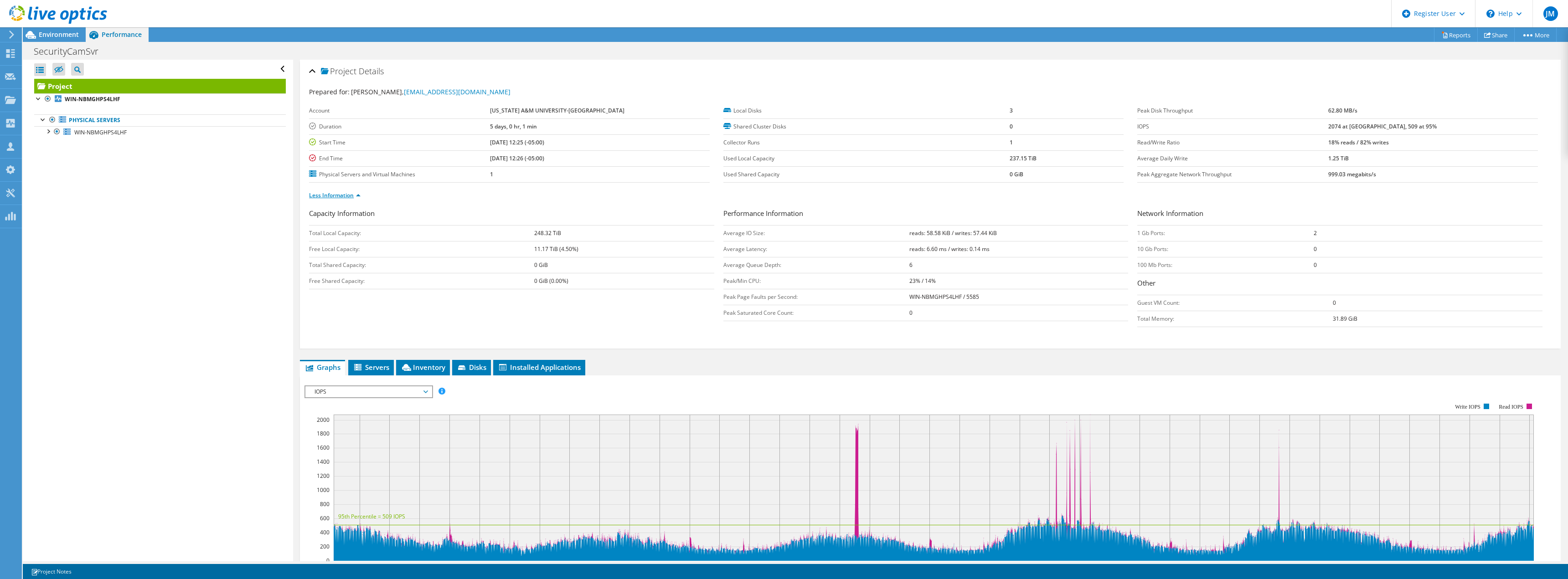
click at [357, 195] on link "Less Information" at bounding box center [335, 195] width 52 height 8
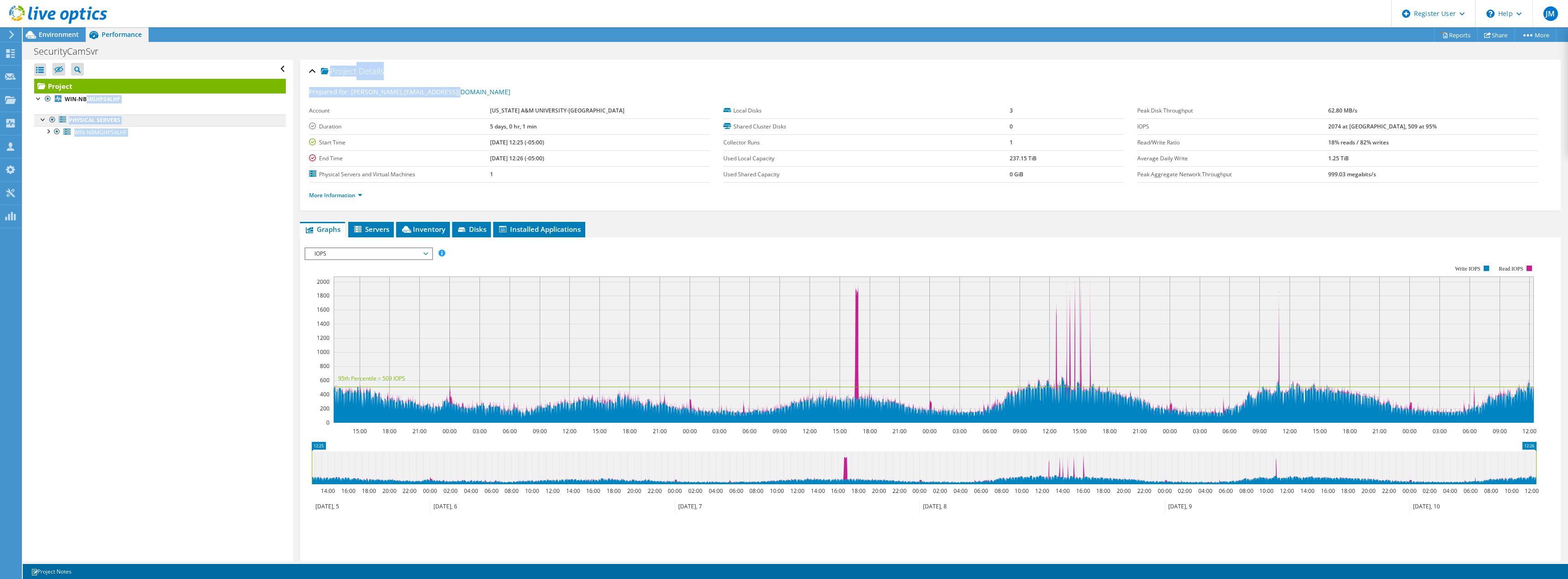
drag, startPoint x: 494, startPoint y: 94, endPoint x: 66, endPoint y: 114, distance: 428.5
click at [66, 108] on div "Open All Close All Hide Excluded Nodes Project Tree Filter" at bounding box center [795, 310] width 1545 height 501
click at [51, 36] on span "Environment" at bounding box center [59, 34] width 40 height 9
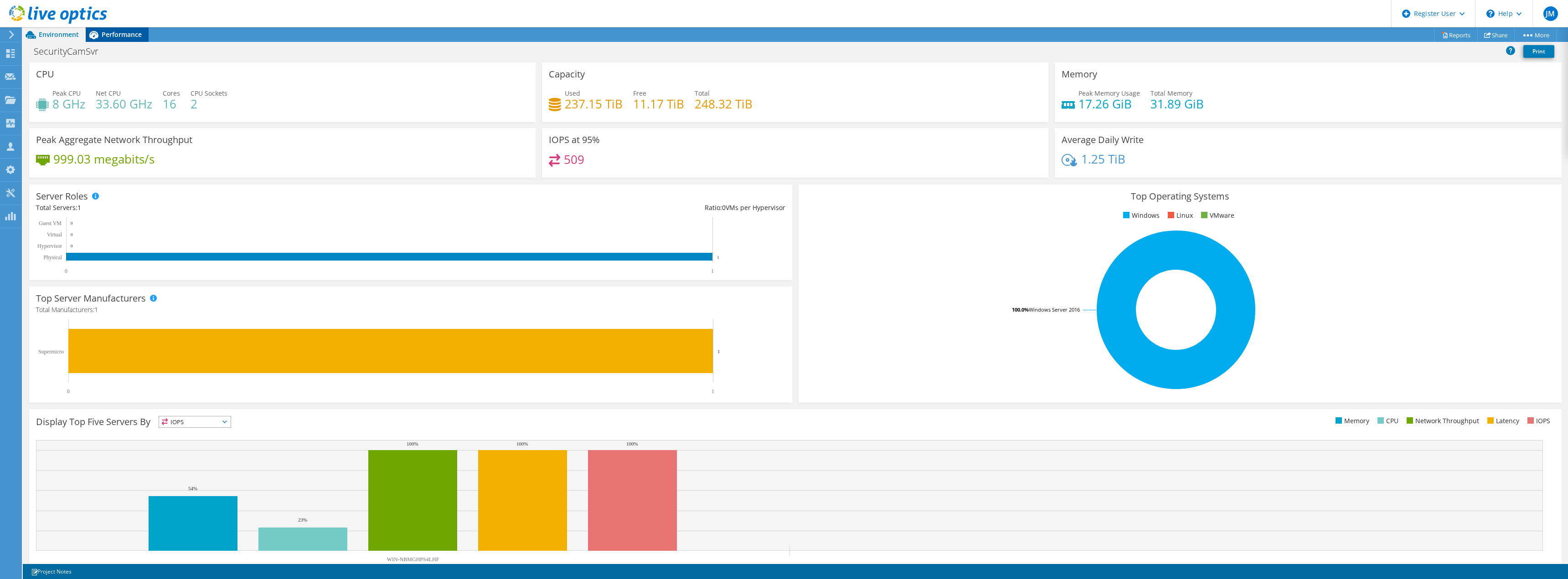
click at [135, 32] on span "Performance" at bounding box center [122, 34] width 40 height 9
